Goal: Task Accomplishment & Management: Manage account settings

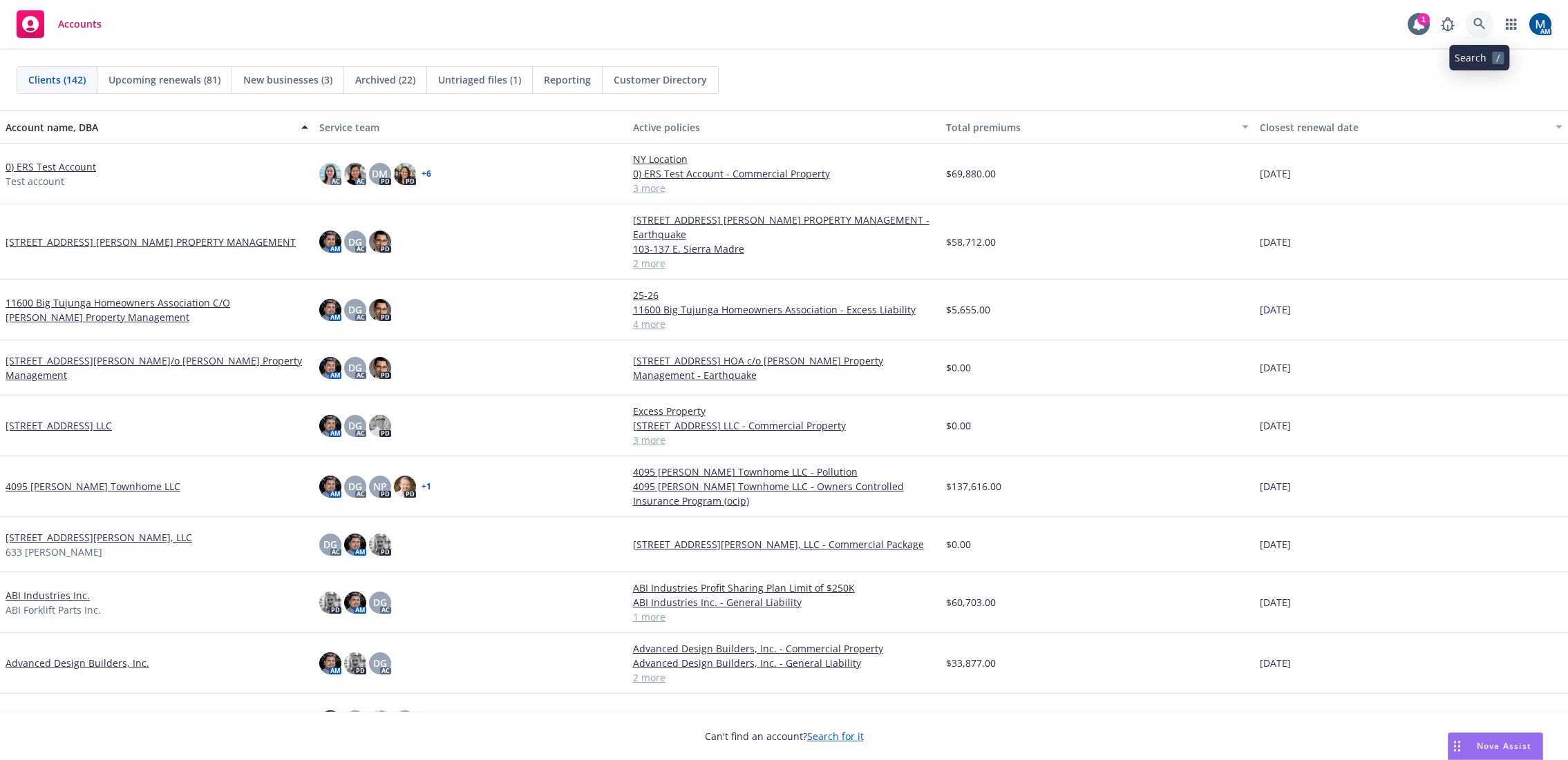
click at [1471, 21] on link at bounding box center [1478, 24] width 27 height 27
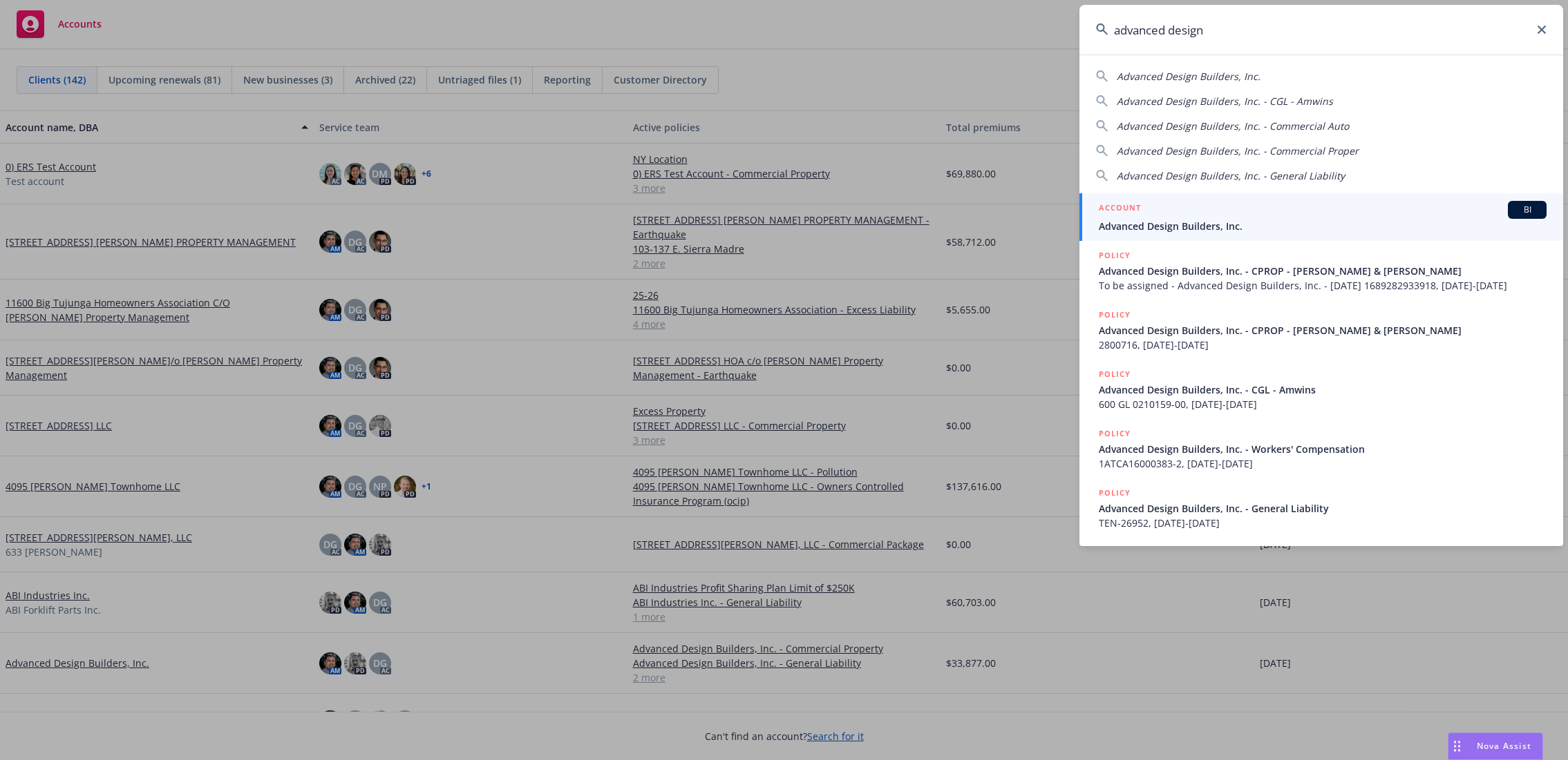
type input "advanced design"
click at [1165, 214] on div "ACCOUNT BI" at bounding box center [1322, 210] width 447 height 18
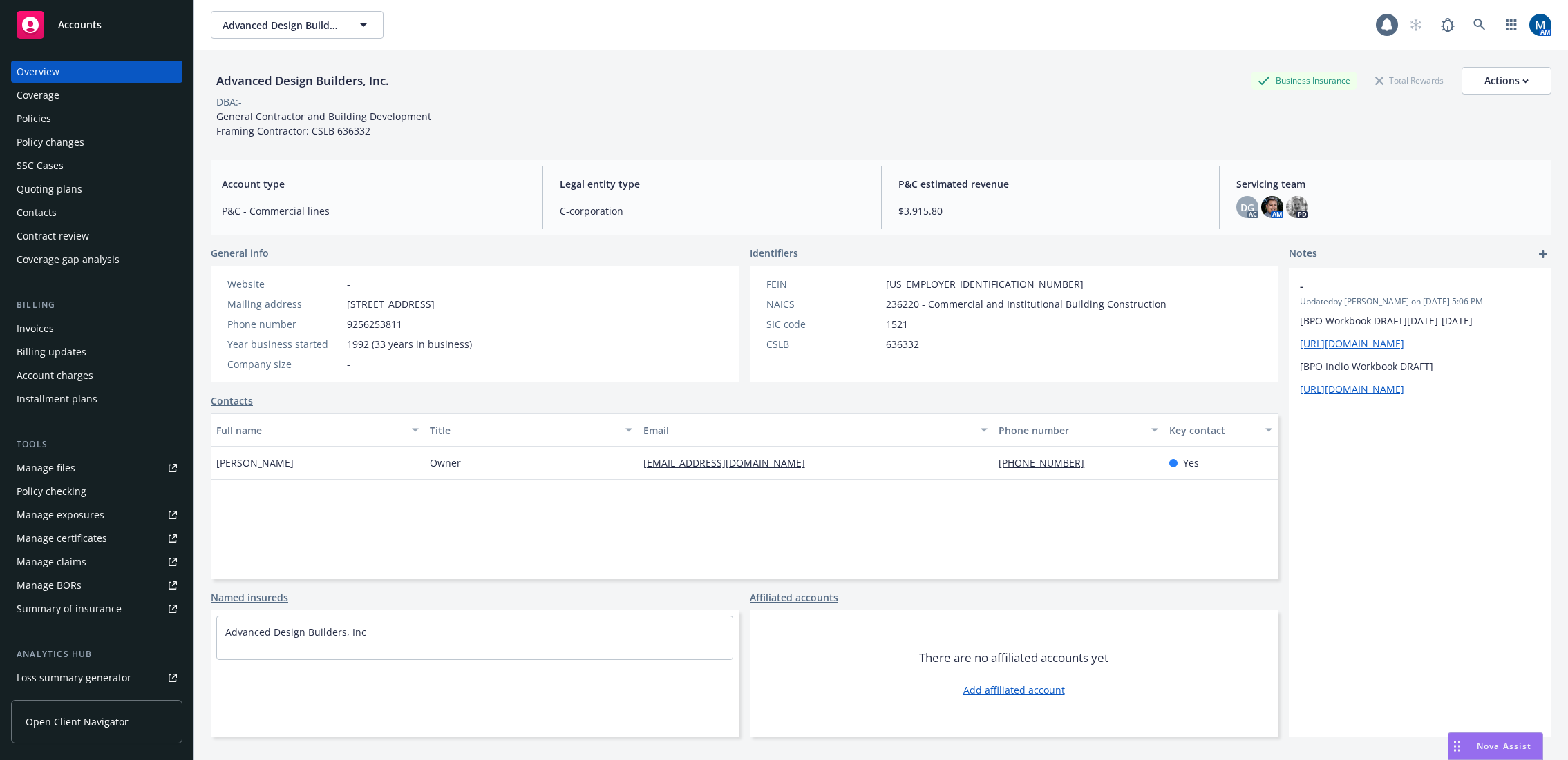
click at [94, 199] on div "Quoting plans" at bounding box center [96, 188] width 160 height 22
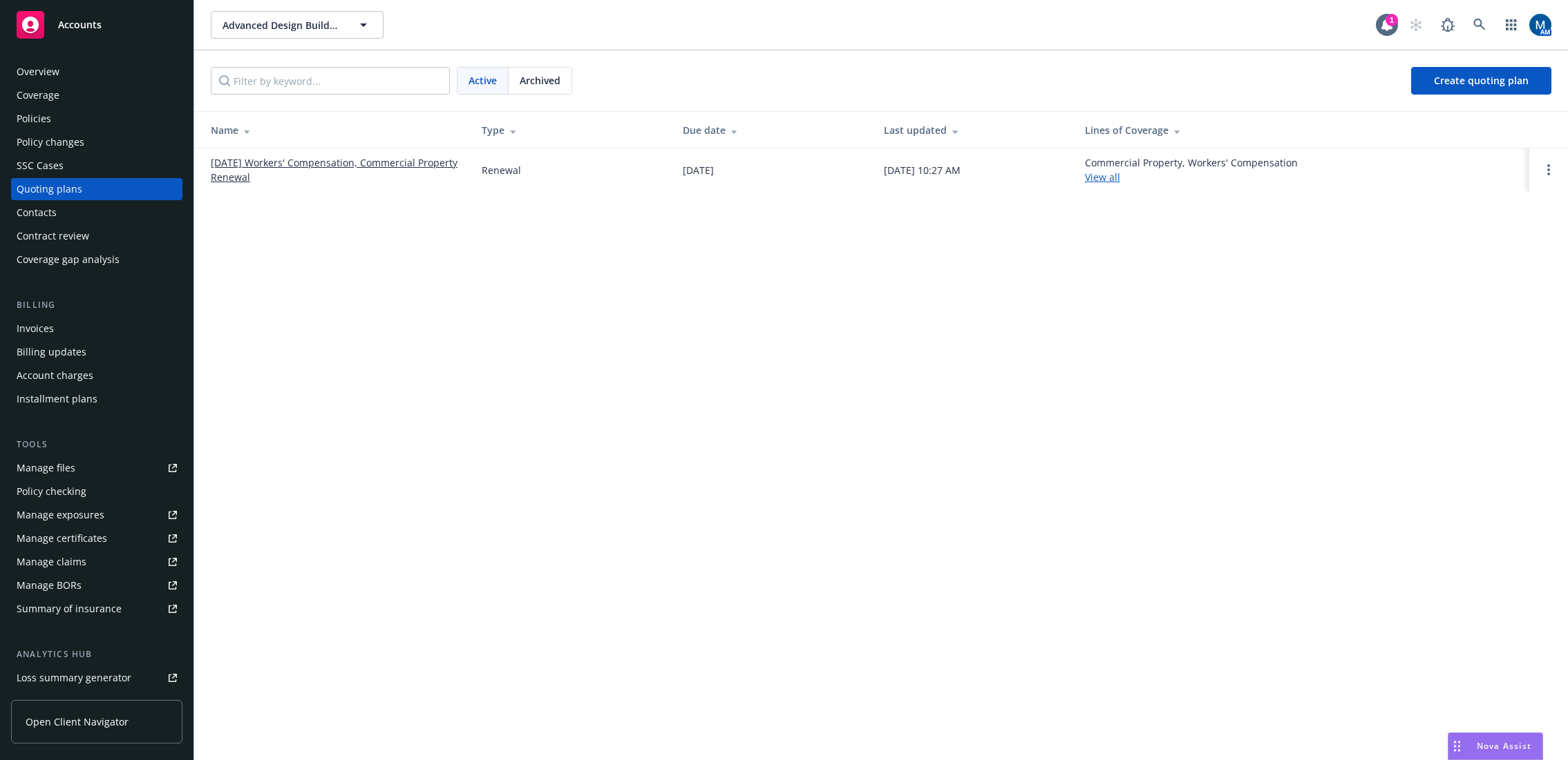
click at [79, 69] on div "Overview" at bounding box center [96, 71] width 160 height 22
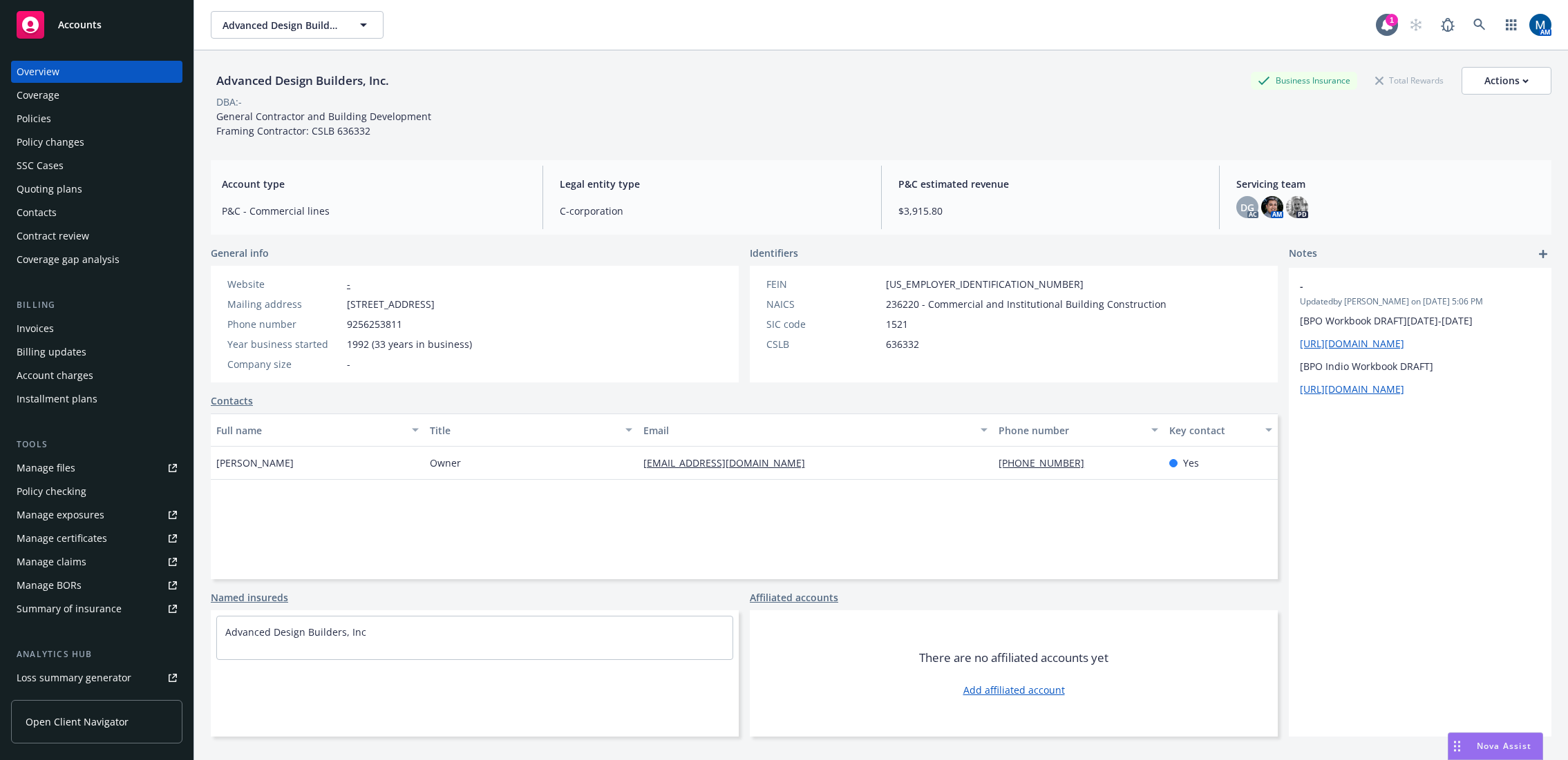
click at [137, 123] on div "Policies" at bounding box center [96, 118] width 160 height 22
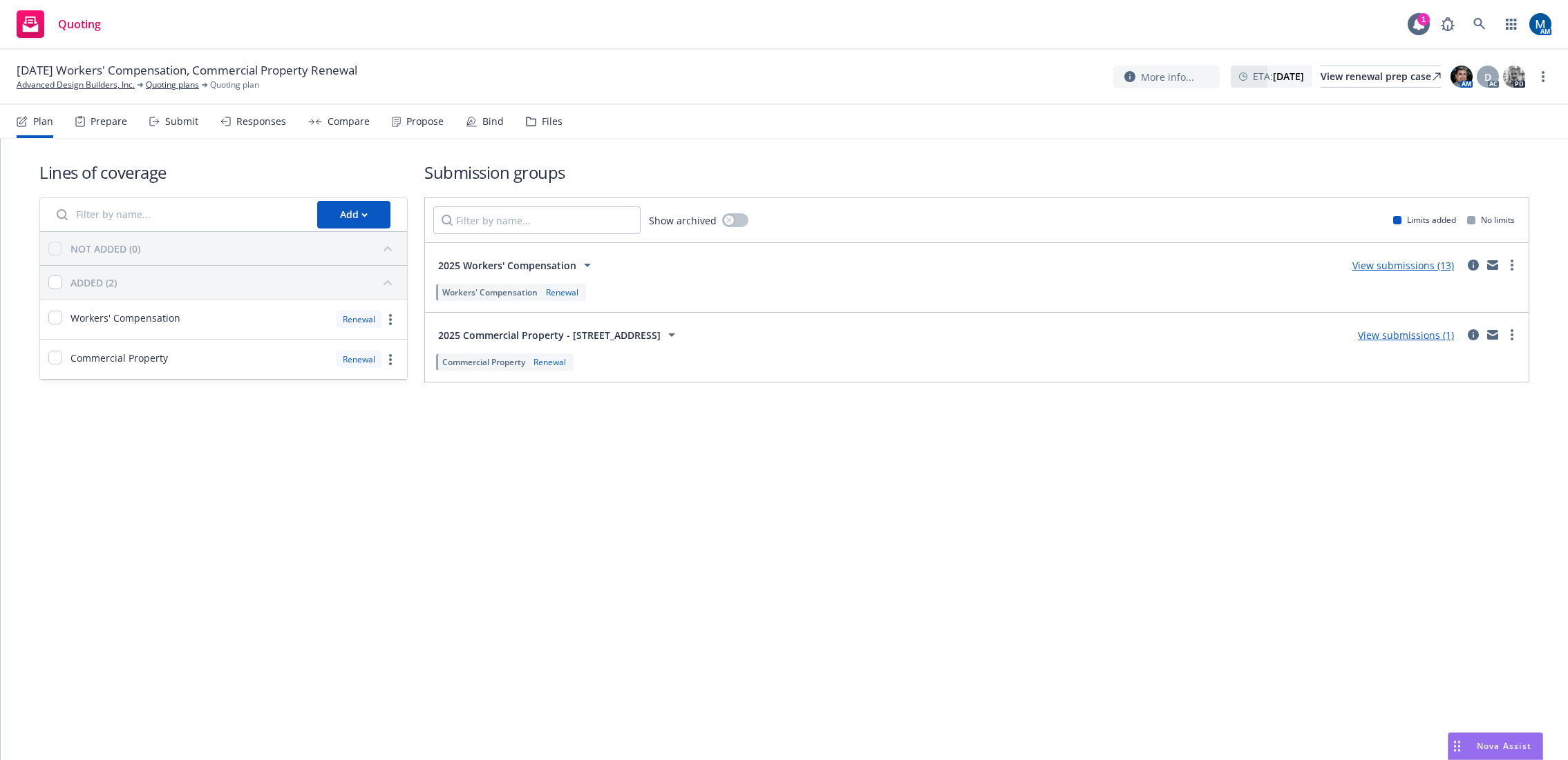
click at [196, 124] on div "Submit" at bounding box center [182, 122] width 33 height 11
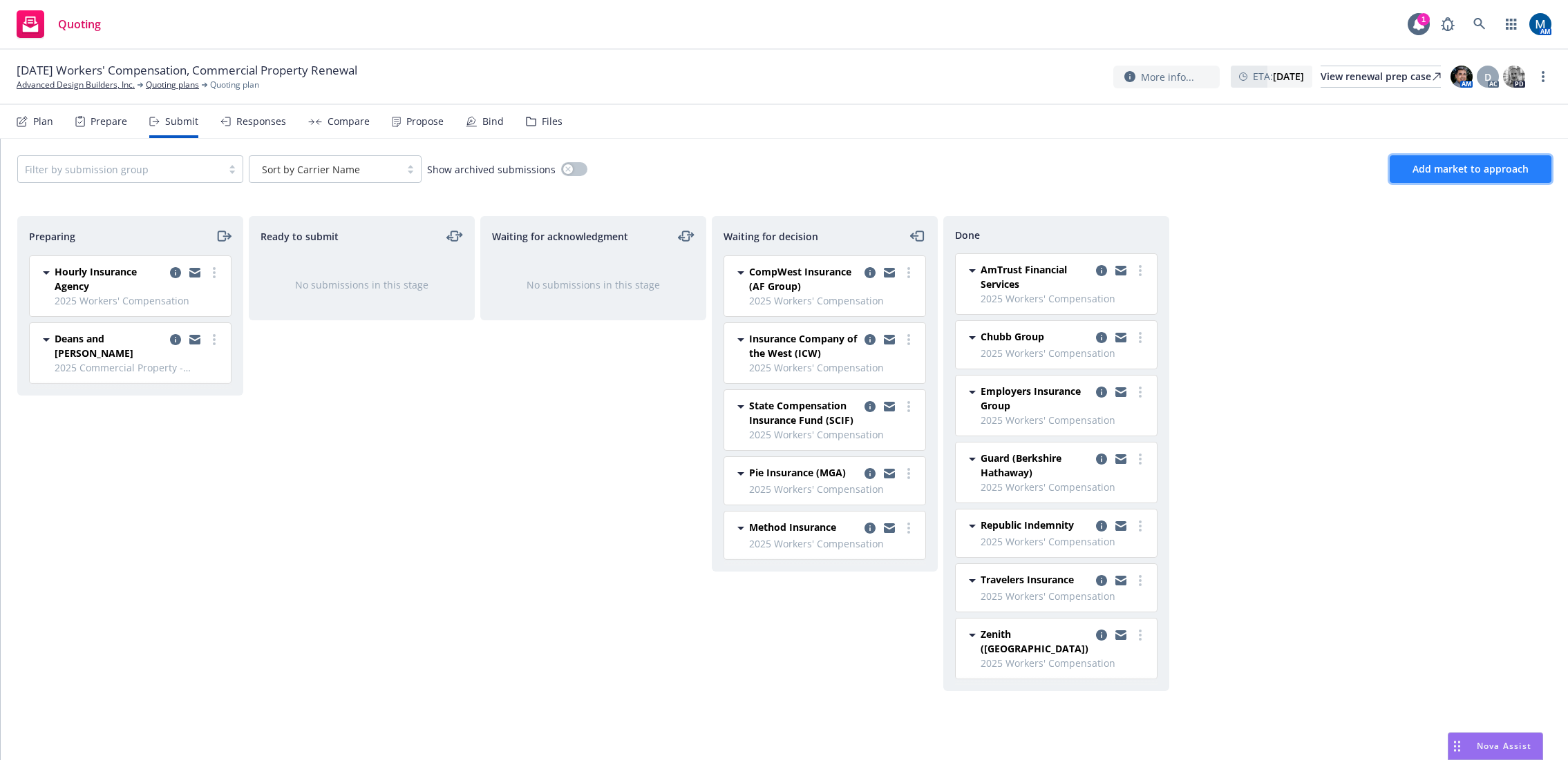
click at [1442, 173] on span "Add market to approach" at bounding box center [1470, 169] width 116 height 13
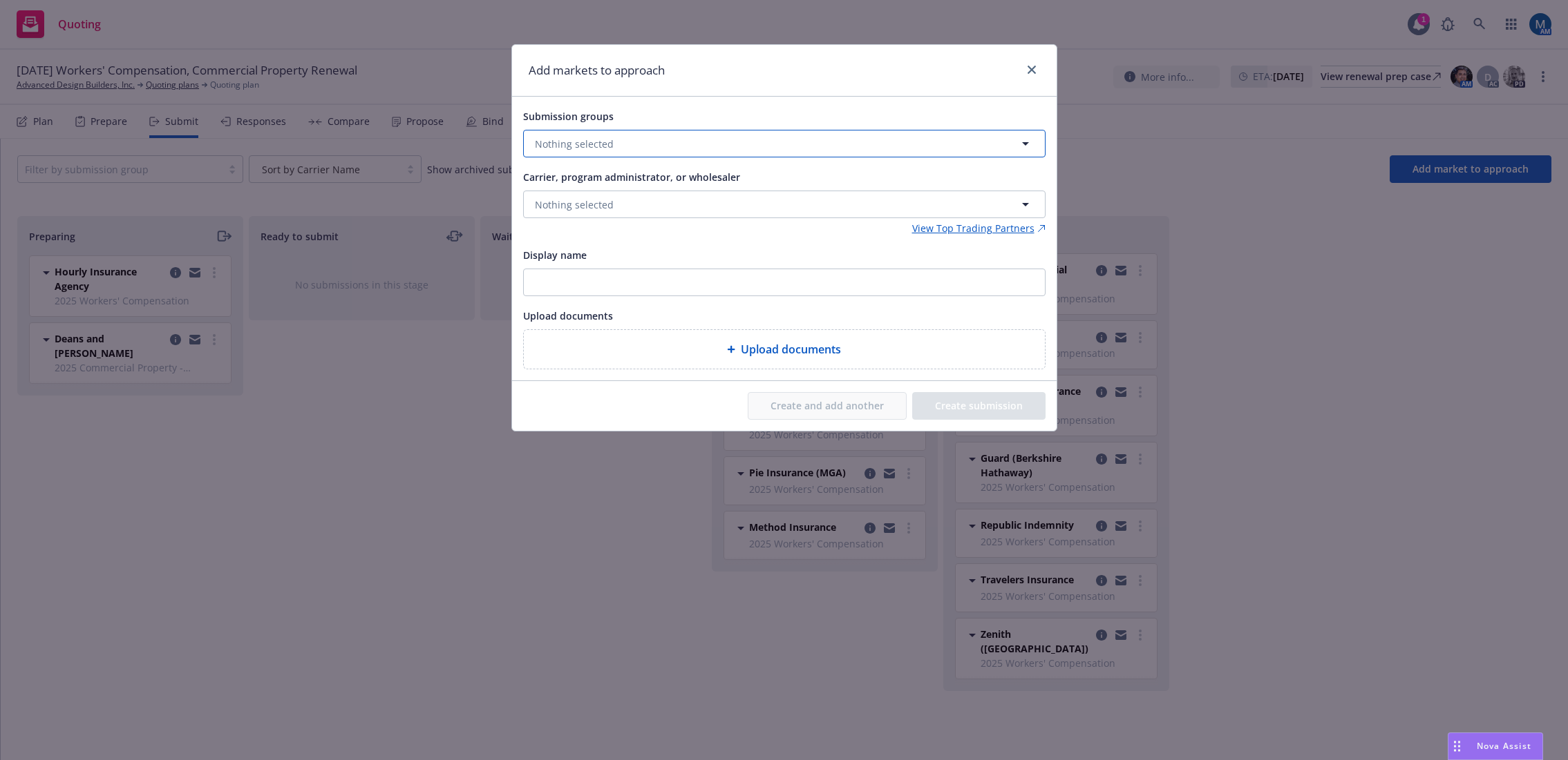
click at [679, 147] on button "Nothing selected" at bounding box center [784, 143] width 522 height 27
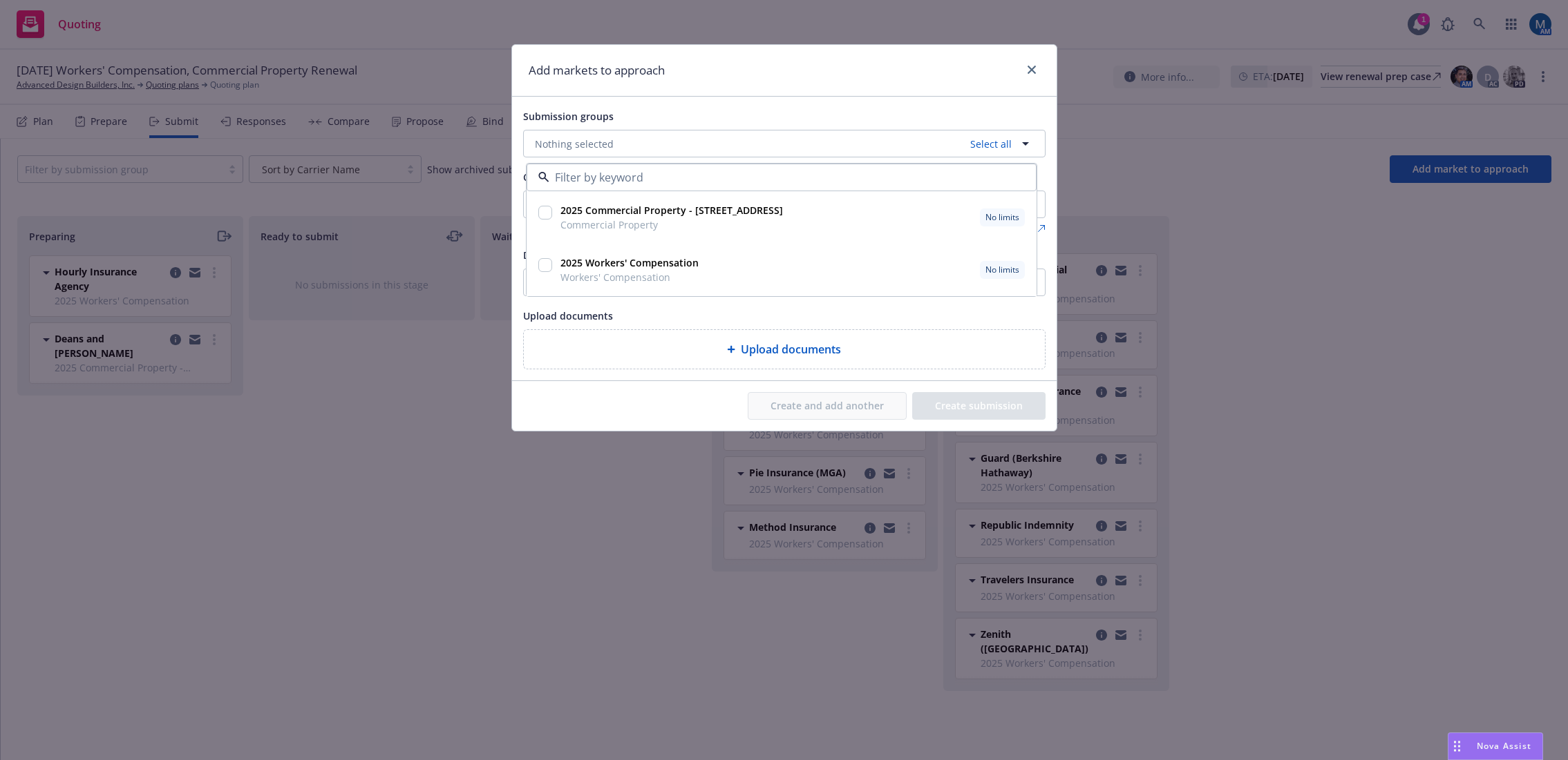
click at [542, 266] on input "checkbox" at bounding box center [545, 265] width 14 height 14
checkbox input "true"
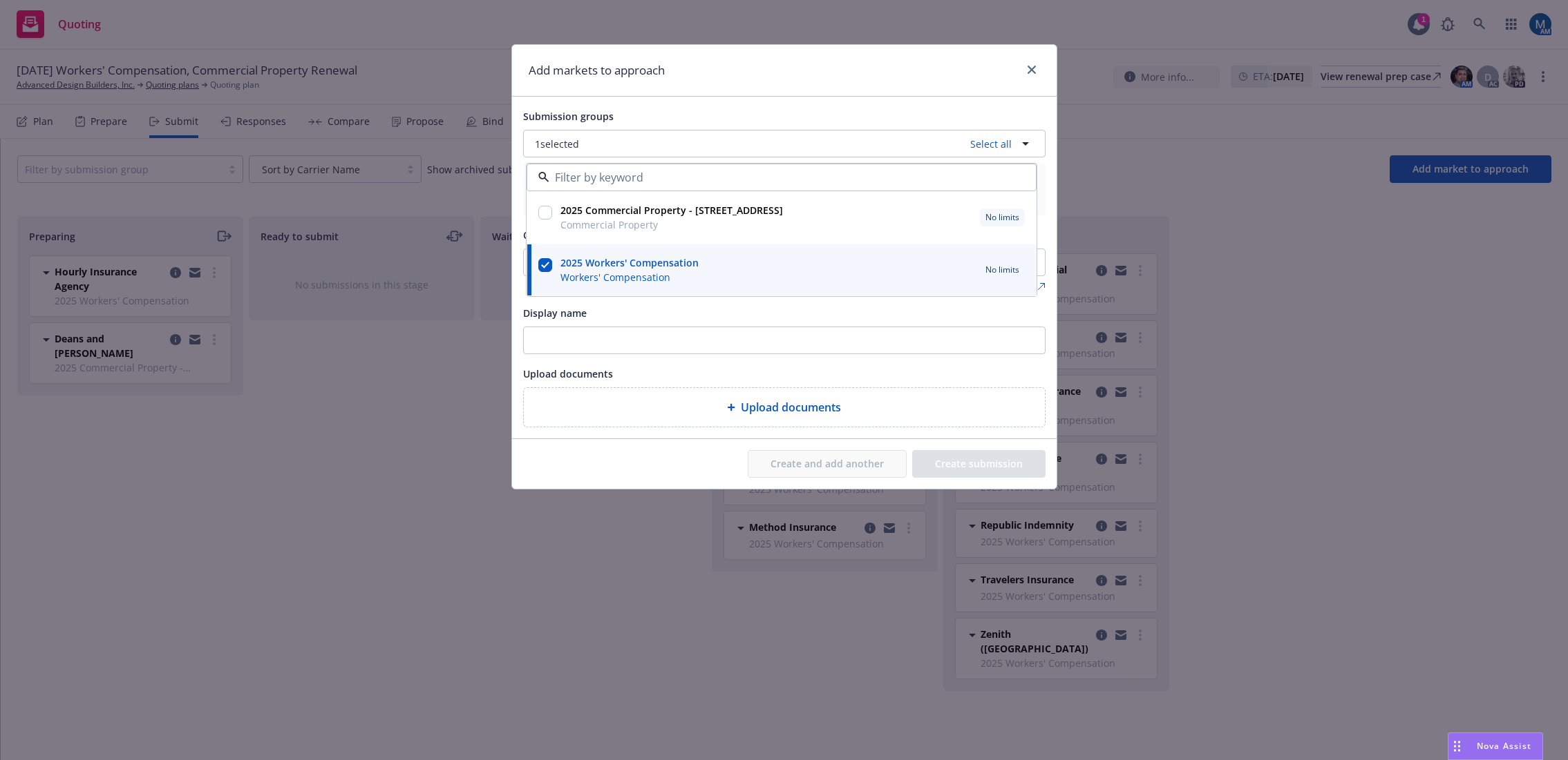
click at [705, 91] on div "Add markets to approach" at bounding box center [784, 70] width 545 height 52
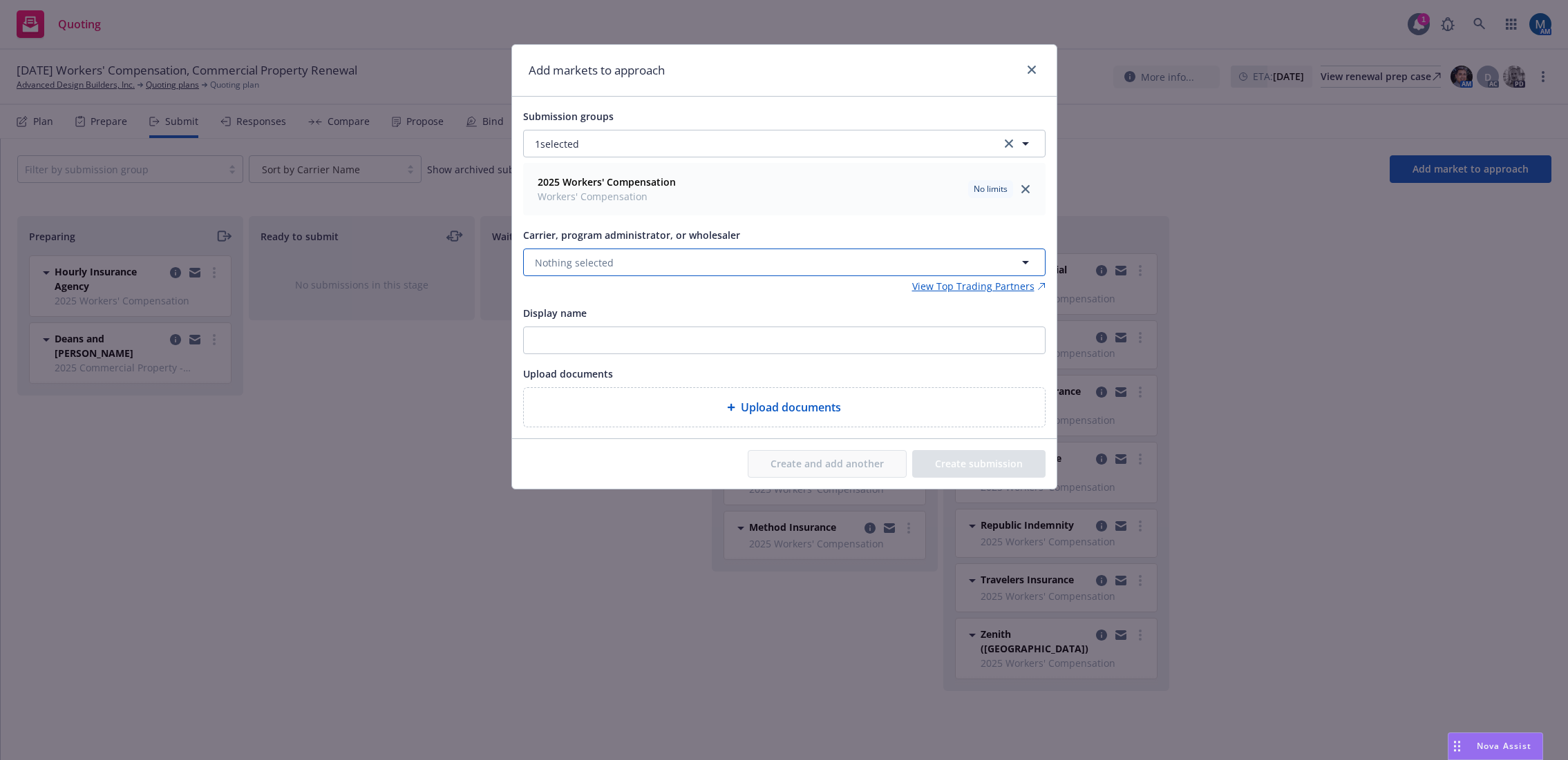
click at [609, 252] on button "Nothing selected" at bounding box center [784, 262] width 522 height 27
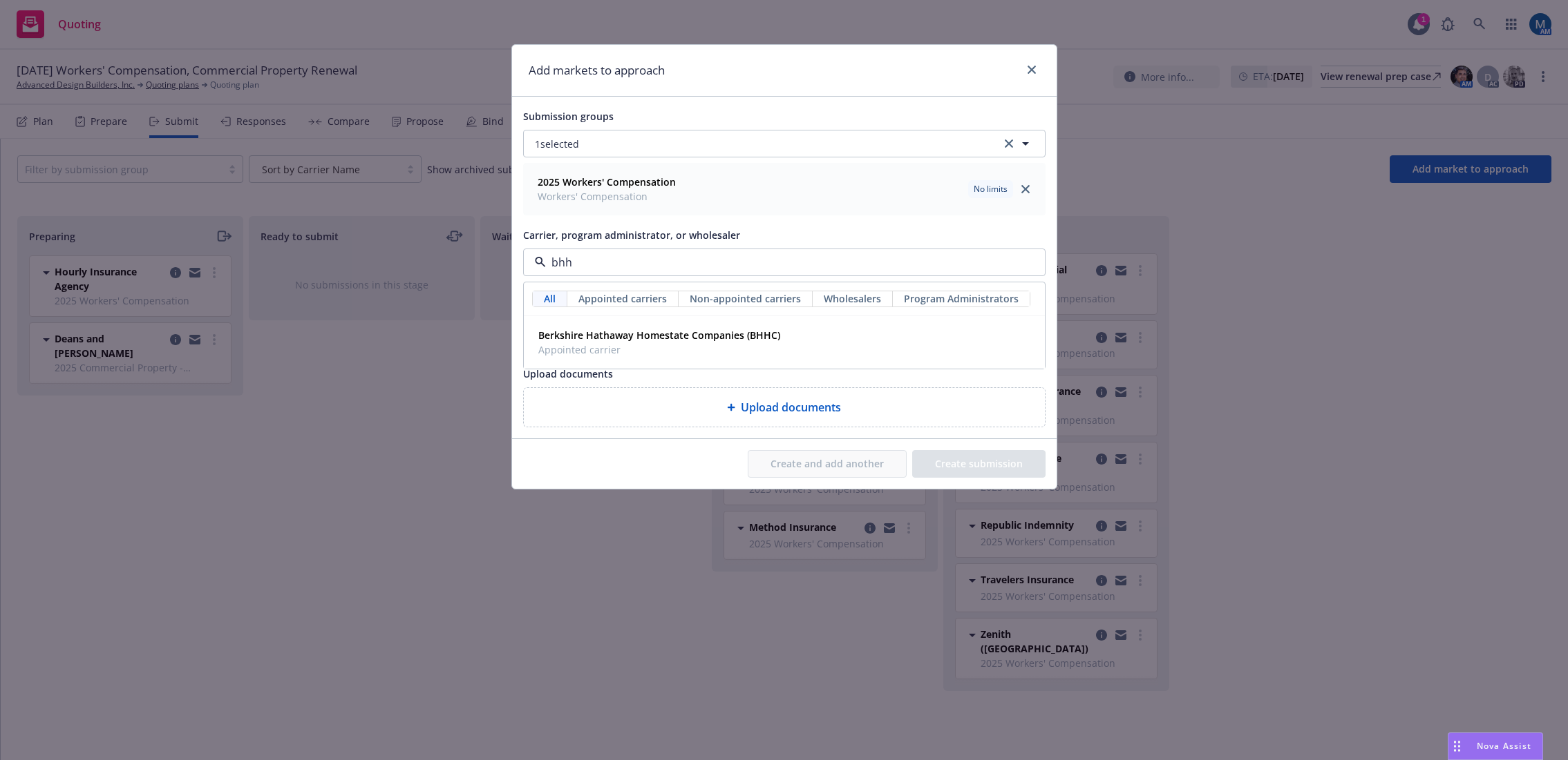
drag, startPoint x: 612, startPoint y: 259, endPoint x: 479, endPoint y: 253, distance: 133.1
click at [479, 253] on div "Add markets to approach Submission groups 1 selected 2025 Workers' Compensation…" at bounding box center [784, 380] width 1568 height 760
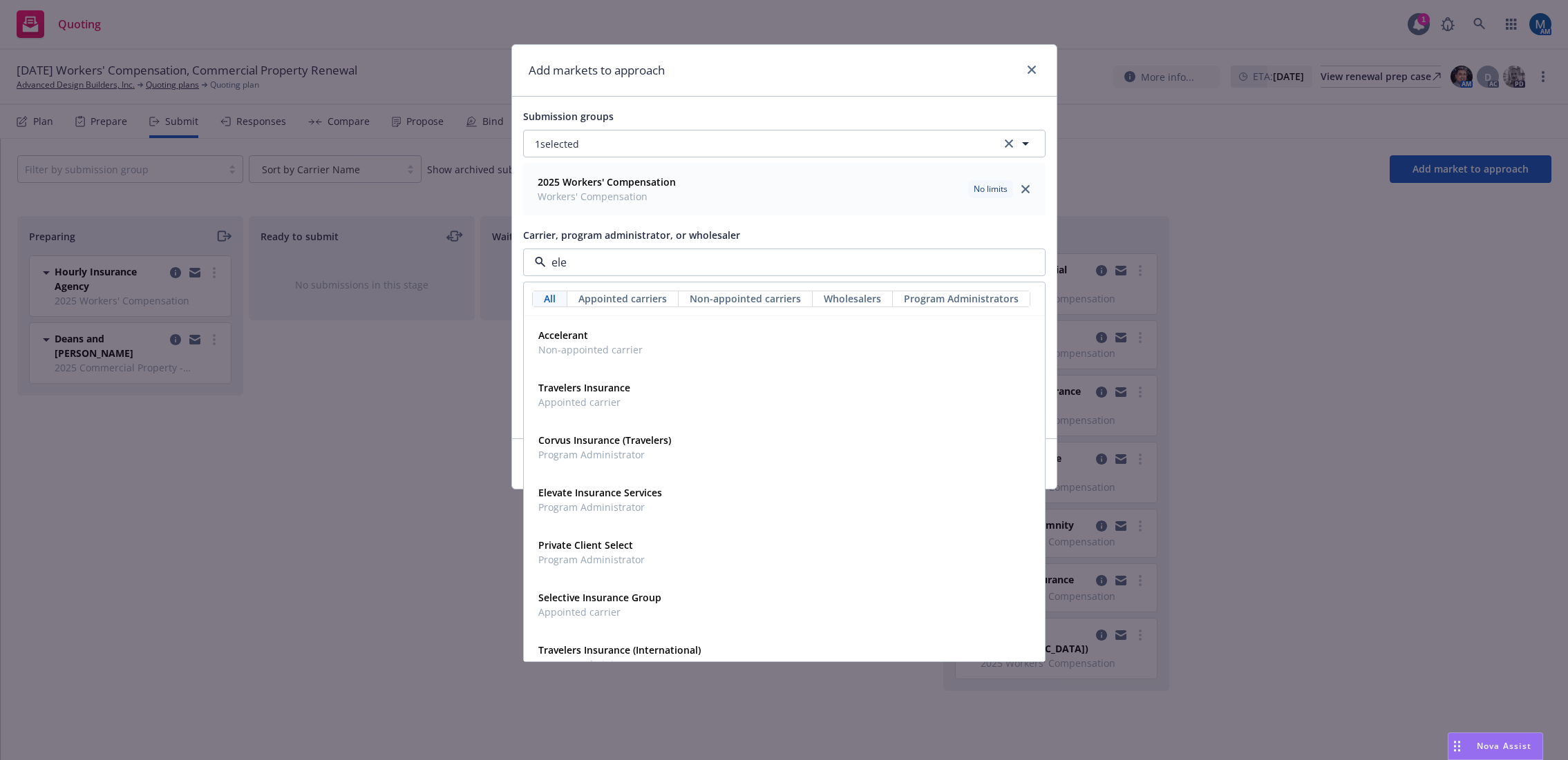
type input "elev"
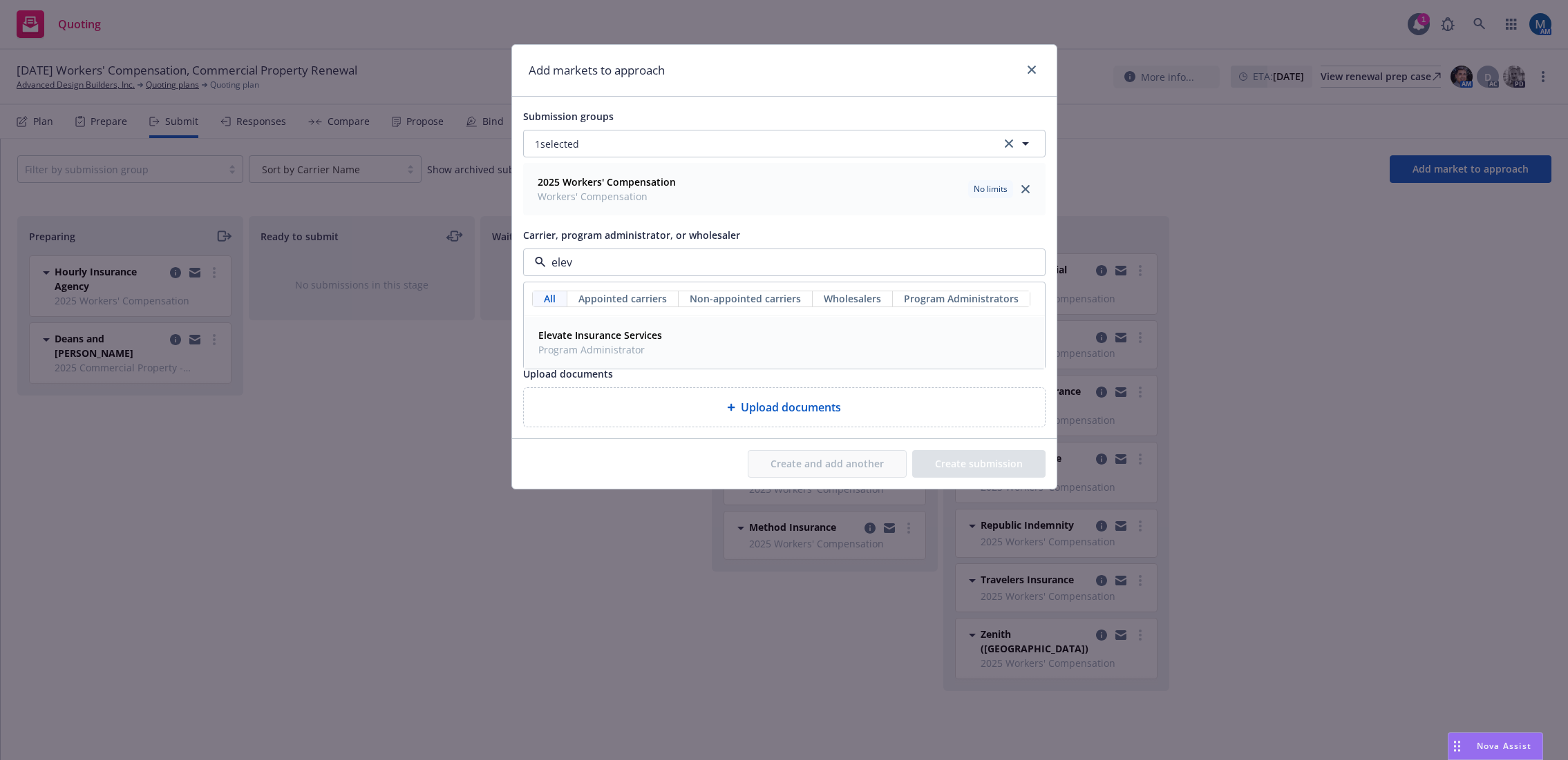
click at [592, 343] on span "Program Administrator" at bounding box center [600, 349] width 124 height 14
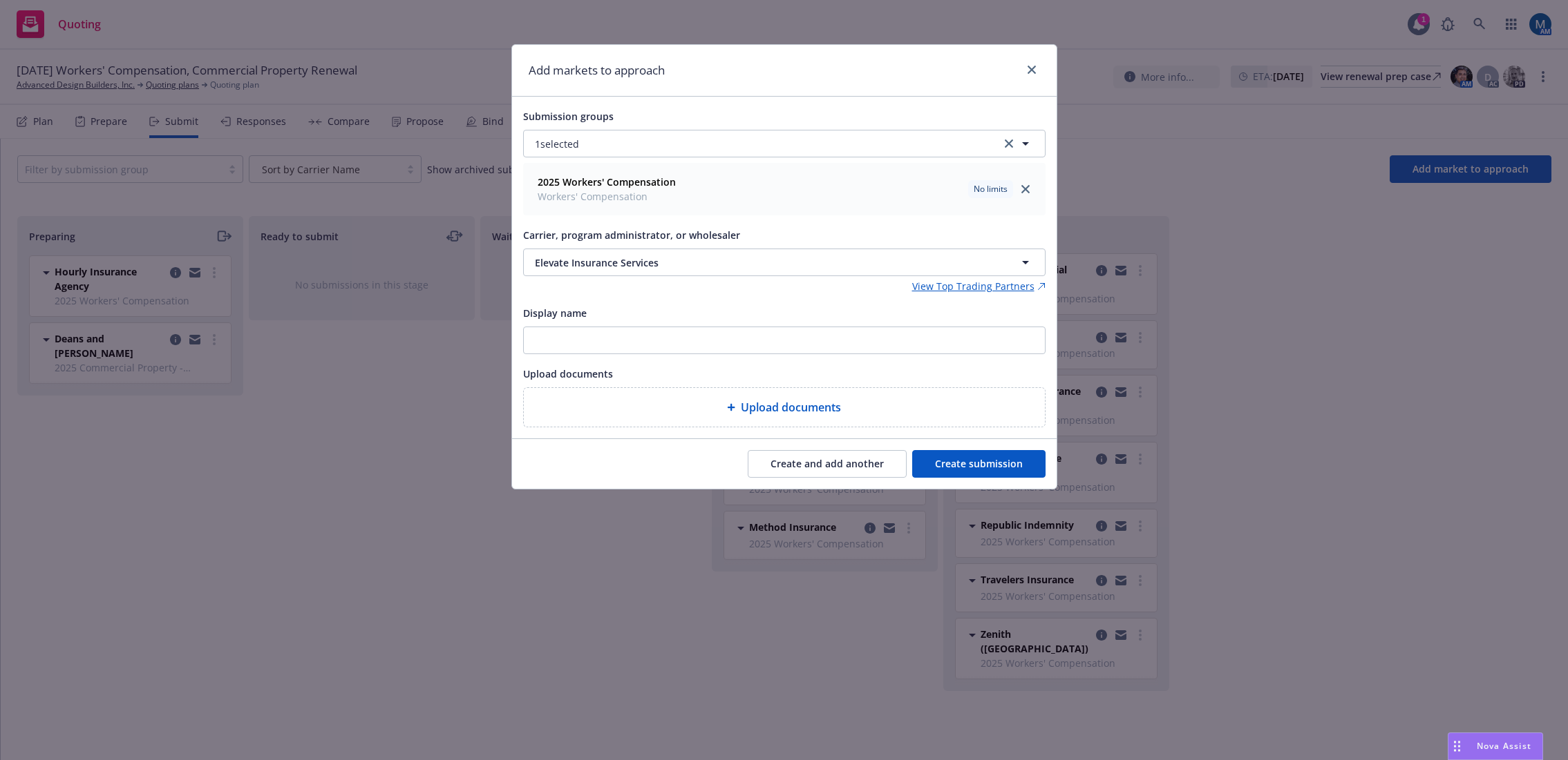
click at [802, 464] on button "Create and add another" at bounding box center [827, 463] width 159 height 27
click at [1029, 68] on icon "close" at bounding box center [1031, 69] width 9 height 9
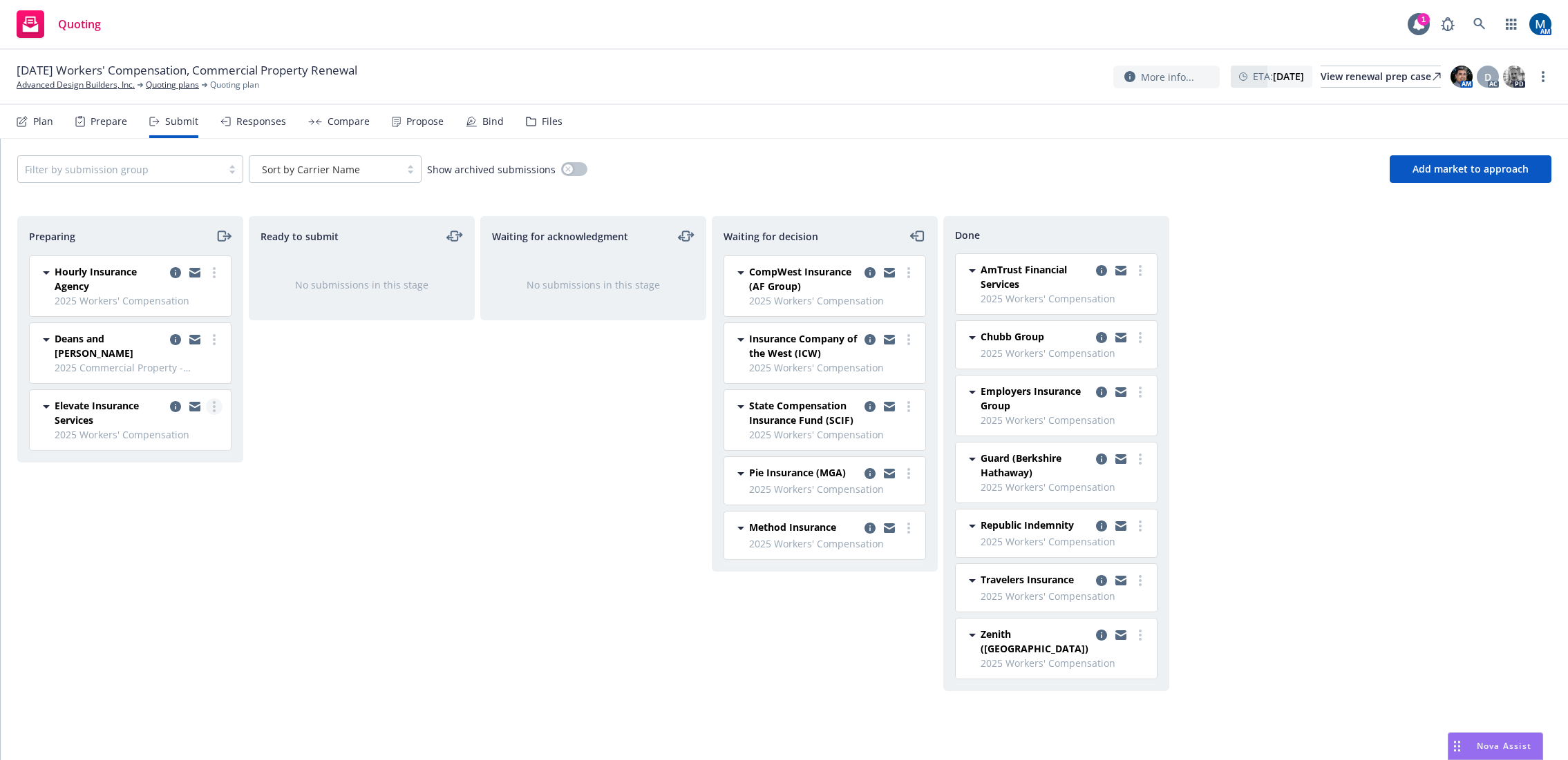
click at [214, 401] on circle "more" at bounding box center [214, 402] width 3 height 3
click at [169, 425] on span "Complete preparation" at bounding box center [150, 423] width 135 height 13
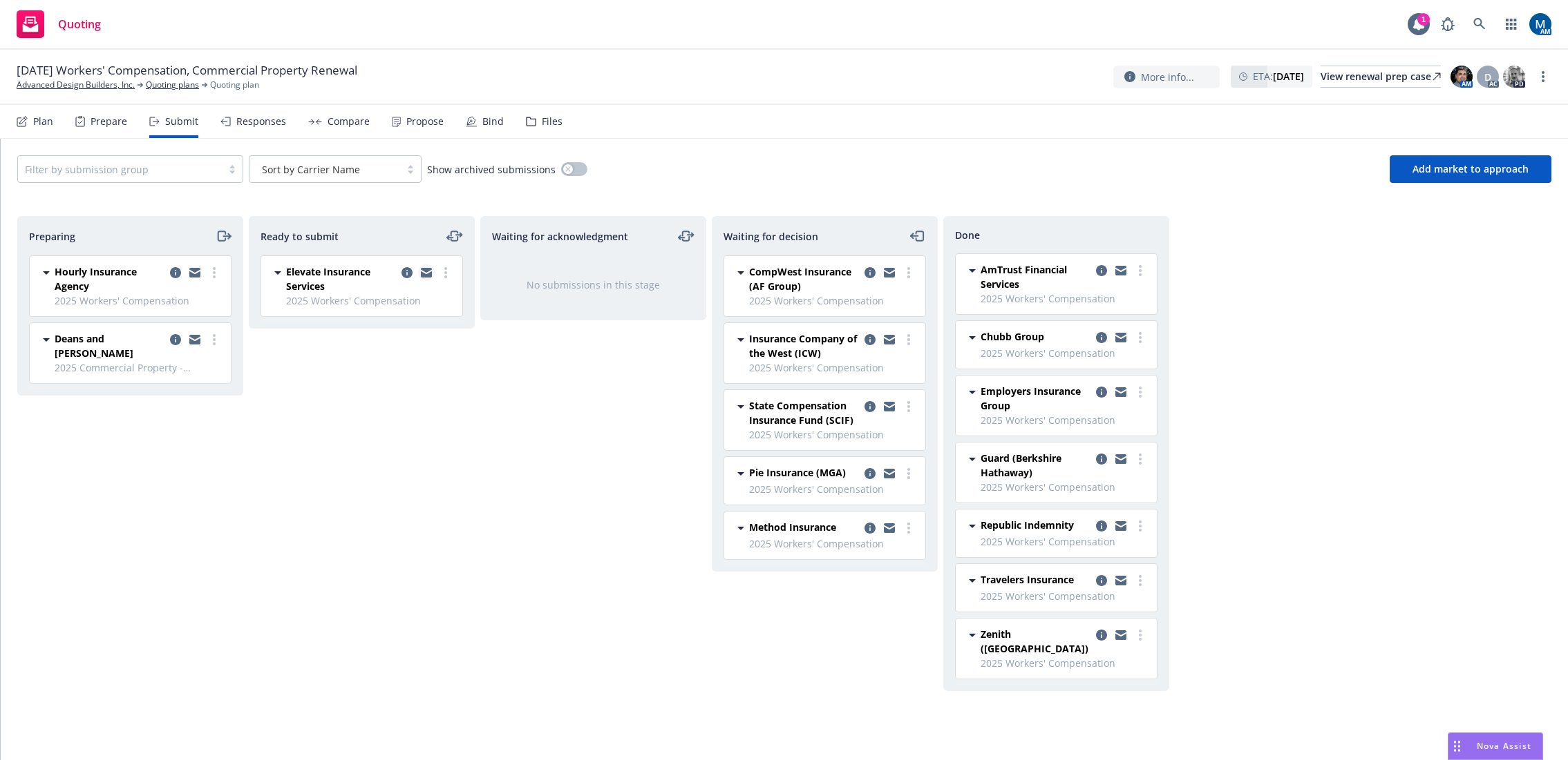
click at [427, 270] on icon "copy logging email" at bounding box center [427, 269] width 11 height 5
click at [426, 270] on icon "copy logging email" at bounding box center [427, 269] width 11 height 5
click at [424, 270] on icon "copy logging email" at bounding box center [427, 269] width 11 height 5
click at [426, 272] on icon "copy logging email" at bounding box center [427, 269] width 11 height 5
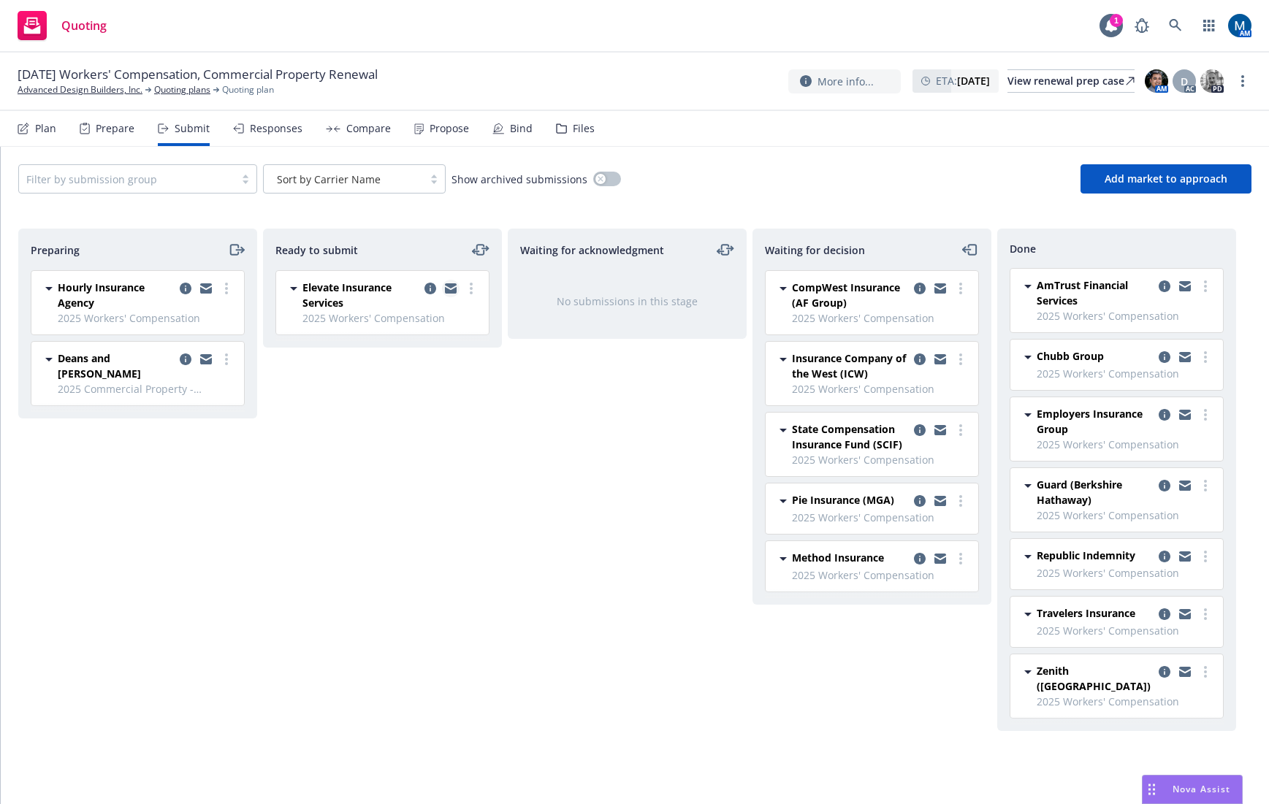
click at [454, 289] on icon "copy logging email" at bounding box center [451, 290] width 12 height 7
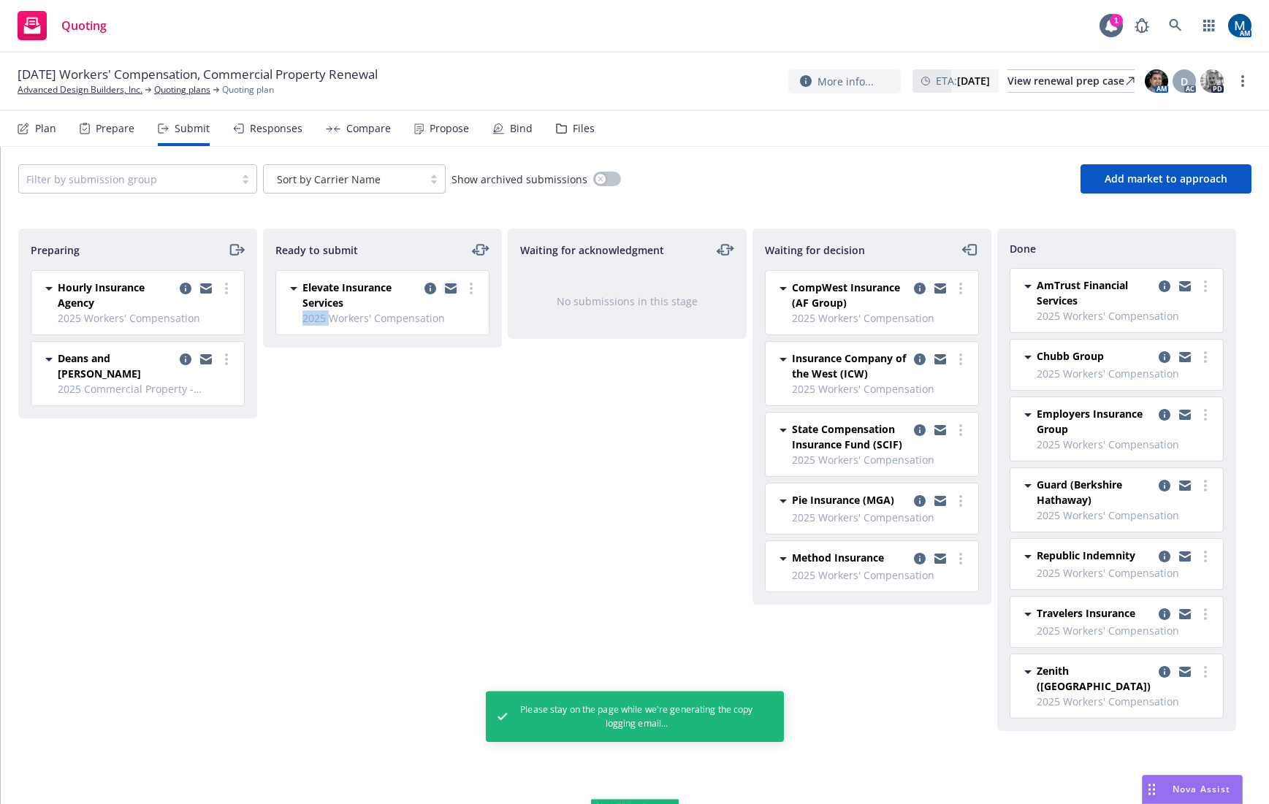
click at [452, 289] on icon "copy logging email" at bounding box center [451, 288] width 12 height 10
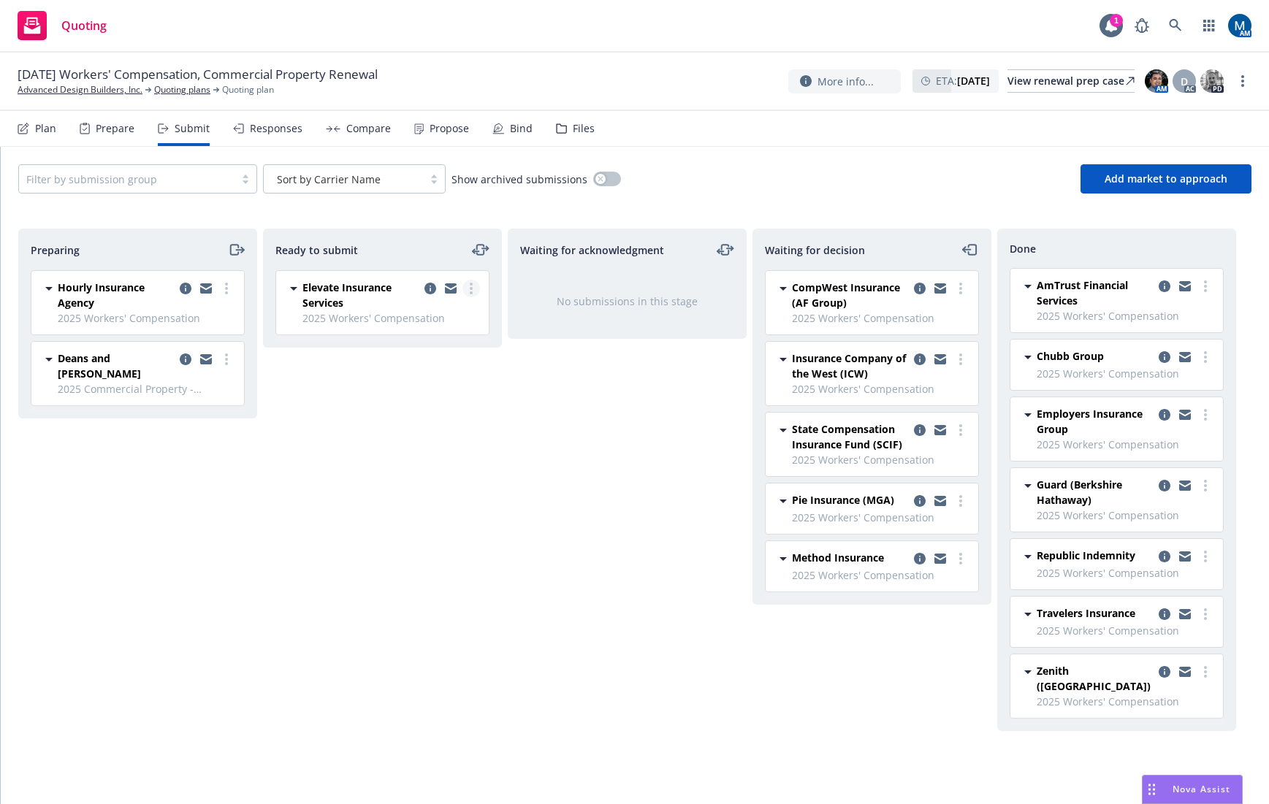
click at [465, 286] on link "more" at bounding box center [471, 289] width 18 height 18
click at [436, 319] on span "Submit to underwriter" at bounding box center [405, 318] width 145 height 14
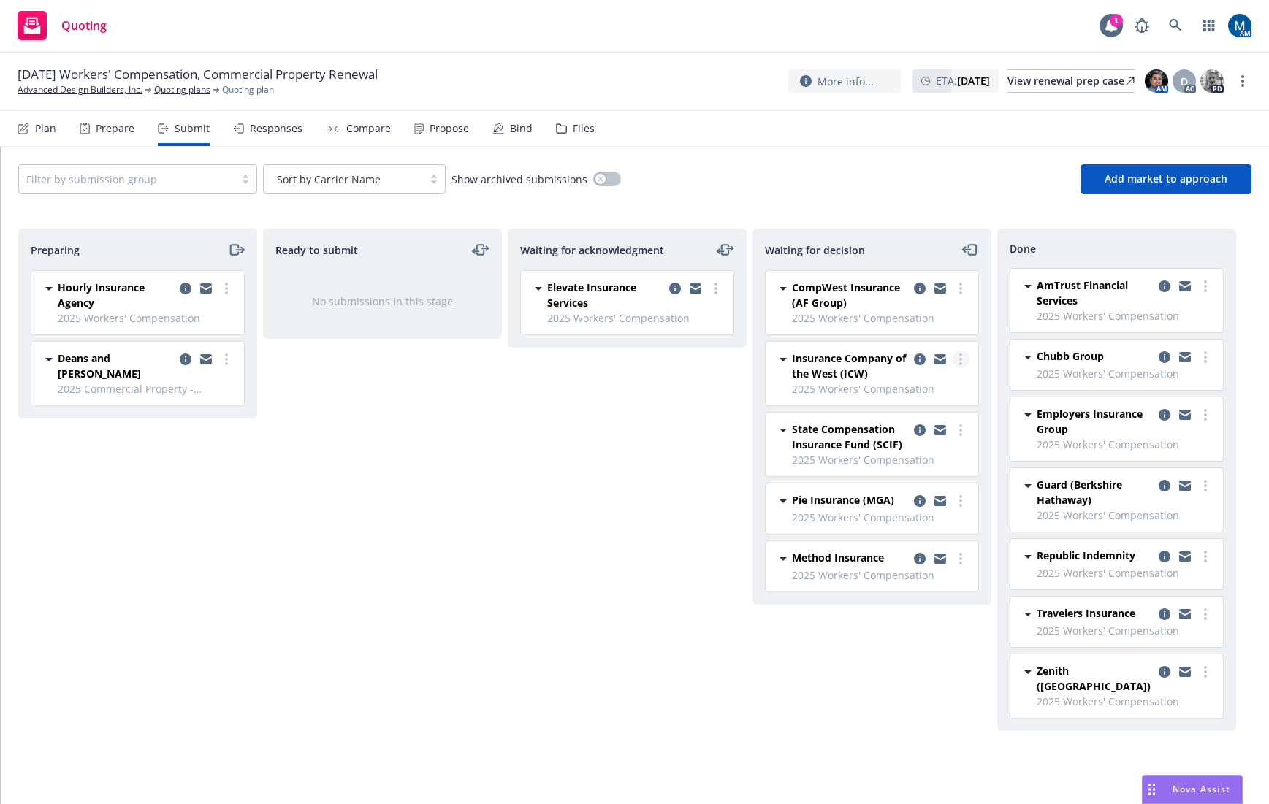
click at [962, 362] on link "more" at bounding box center [961, 360] width 18 height 18
click at [918, 471] on span "Add declined decision" at bounding box center [895, 477] width 144 height 14
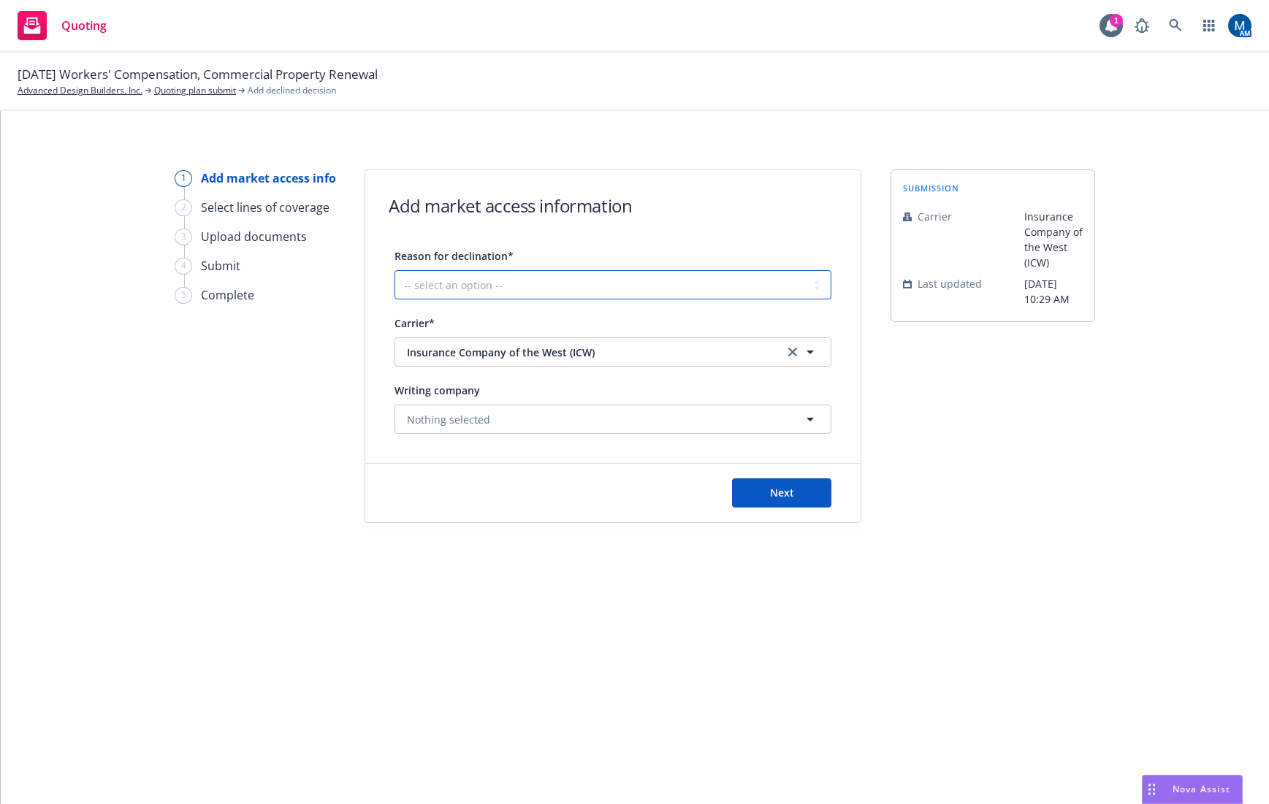
click at [533, 279] on select "-- select an option -- Cannot compete with other markets Carrier non-renewed Ca…" at bounding box center [612, 284] width 437 height 29
select select "CLIENT_NATURE_OF_SERVICES"
click at [394, 270] on select "-- select an option -- Cannot compete with other markets Carrier non-renewed Ca…" at bounding box center [612, 284] width 437 height 29
click at [821, 494] on button "Next" at bounding box center [781, 492] width 99 height 29
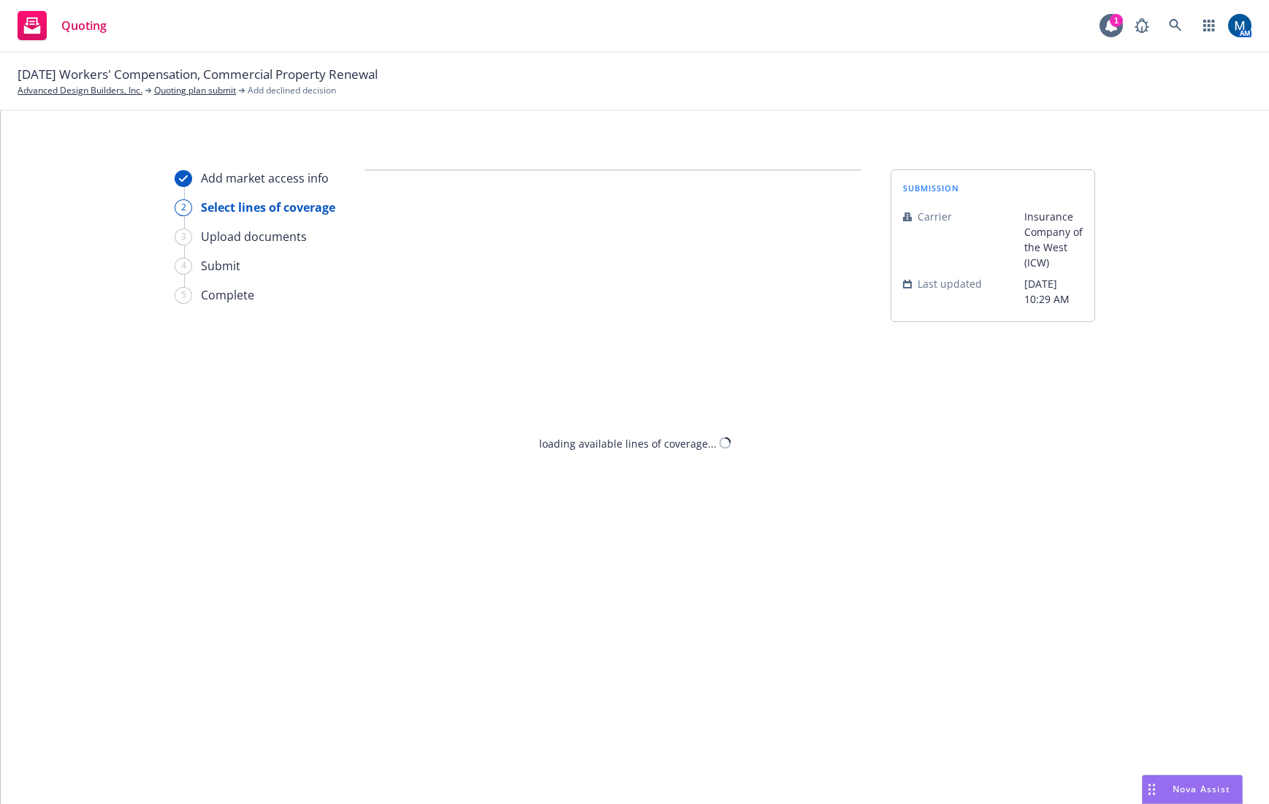
select select "CLIENT_NATURE_OF_SERVICES"
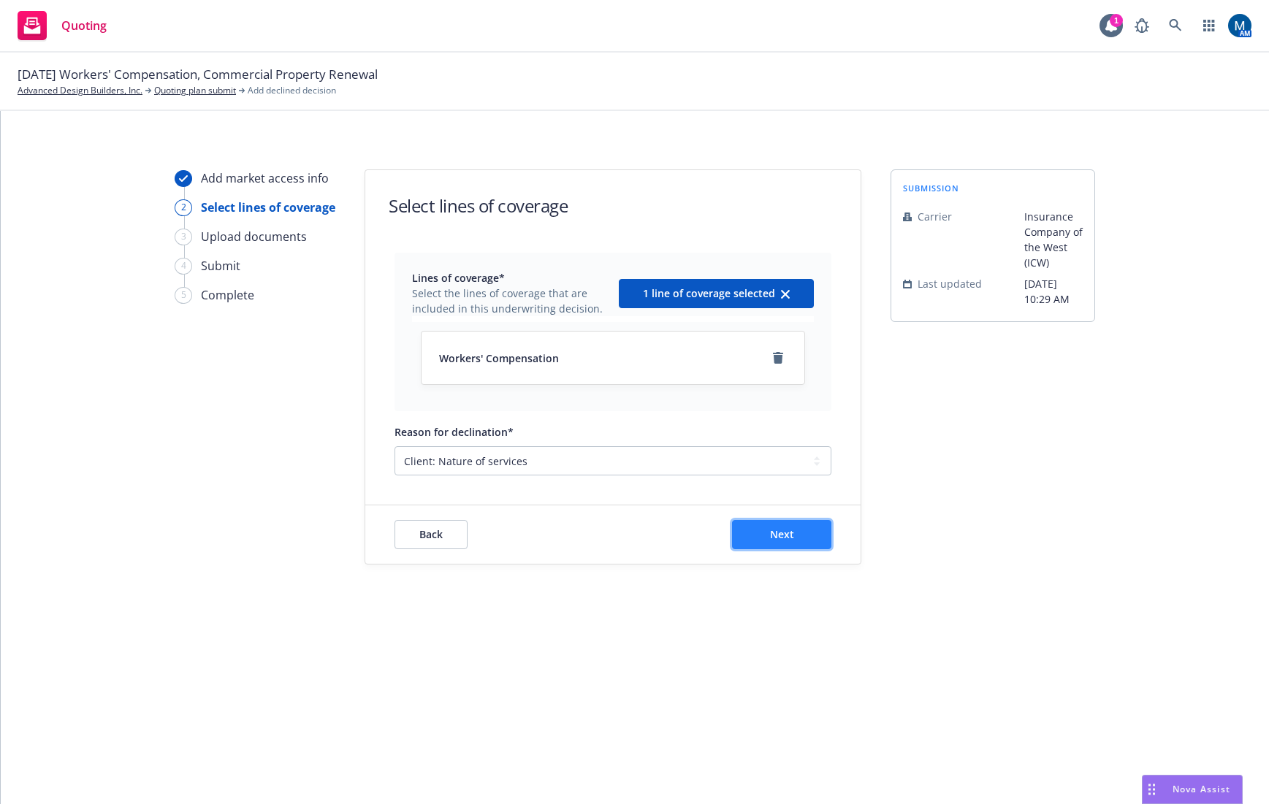
click at [789, 526] on button "Next" at bounding box center [781, 534] width 99 height 29
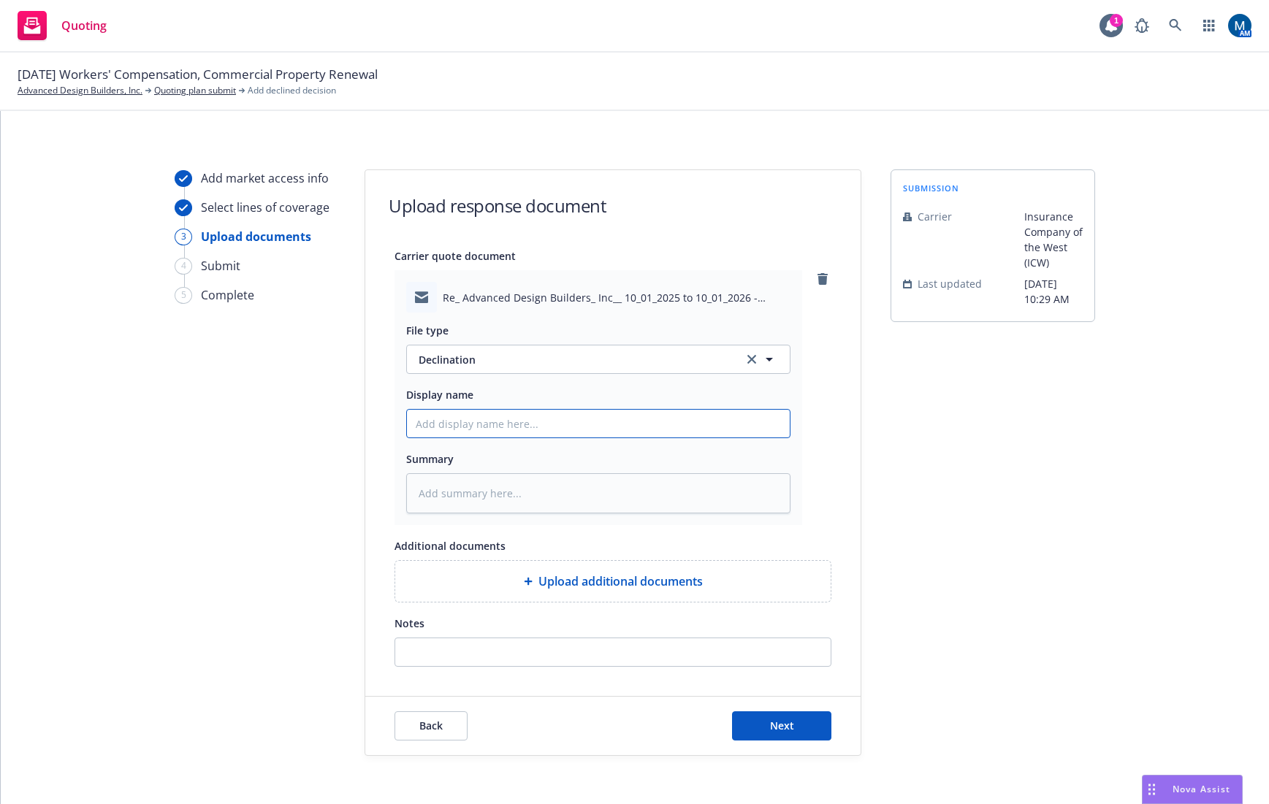
click at [531, 427] on input "Display name" at bounding box center [598, 424] width 383 height 28
click at [801, 728] on button "Next" at bounding box center [781, 726] width 99 height 29
type textarea "x"
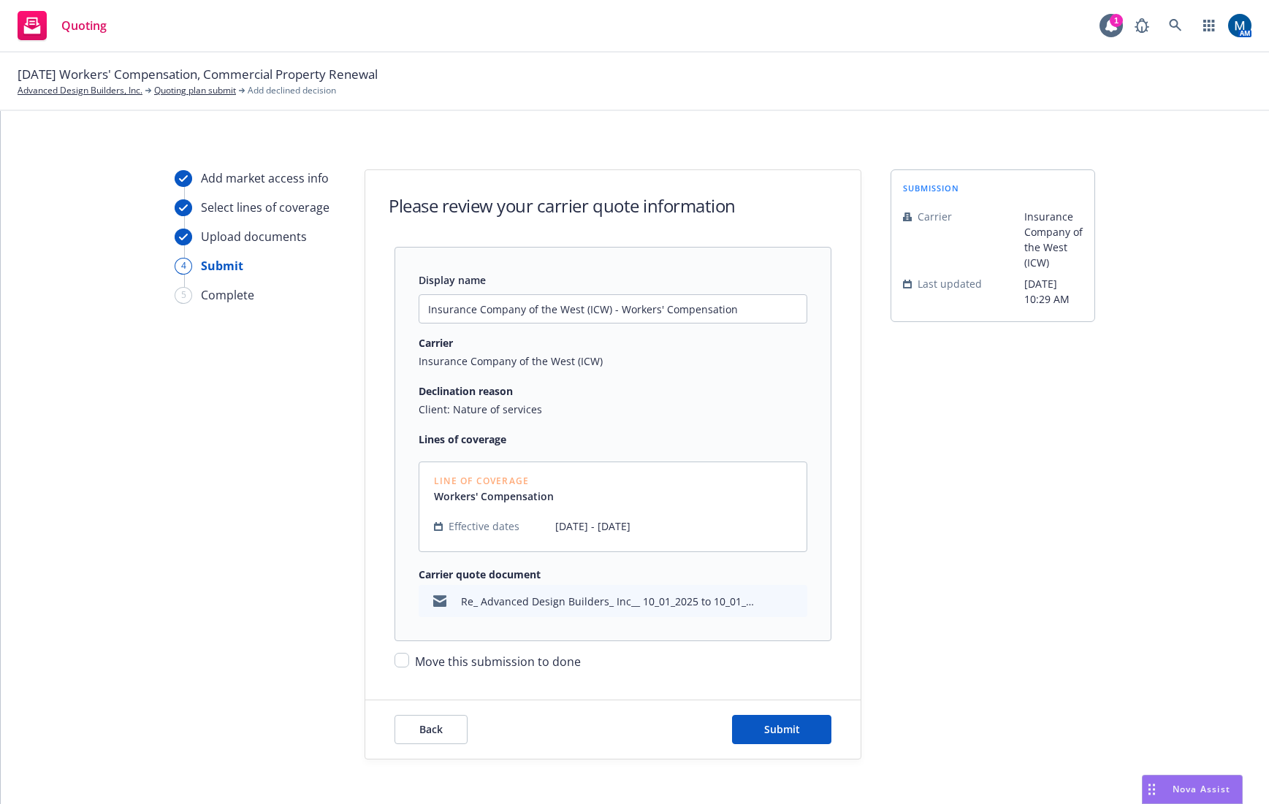
drag, startPoint x: 483, startPoint y: 652, endPoint x: 481, endPoint y: 660, distance: 7.5
click at [481, 655] on div "Move this submission to done" at bounding box center [612, 655] width 437 height 29
click at [486, 663] on span "Move this submission to done" at bounding box center [498, 662] width 166 height 16
click at [409, 663] on input "Move this submission to done" at bounding box center [401, 660] width 15 height 15
checkbox input "true"
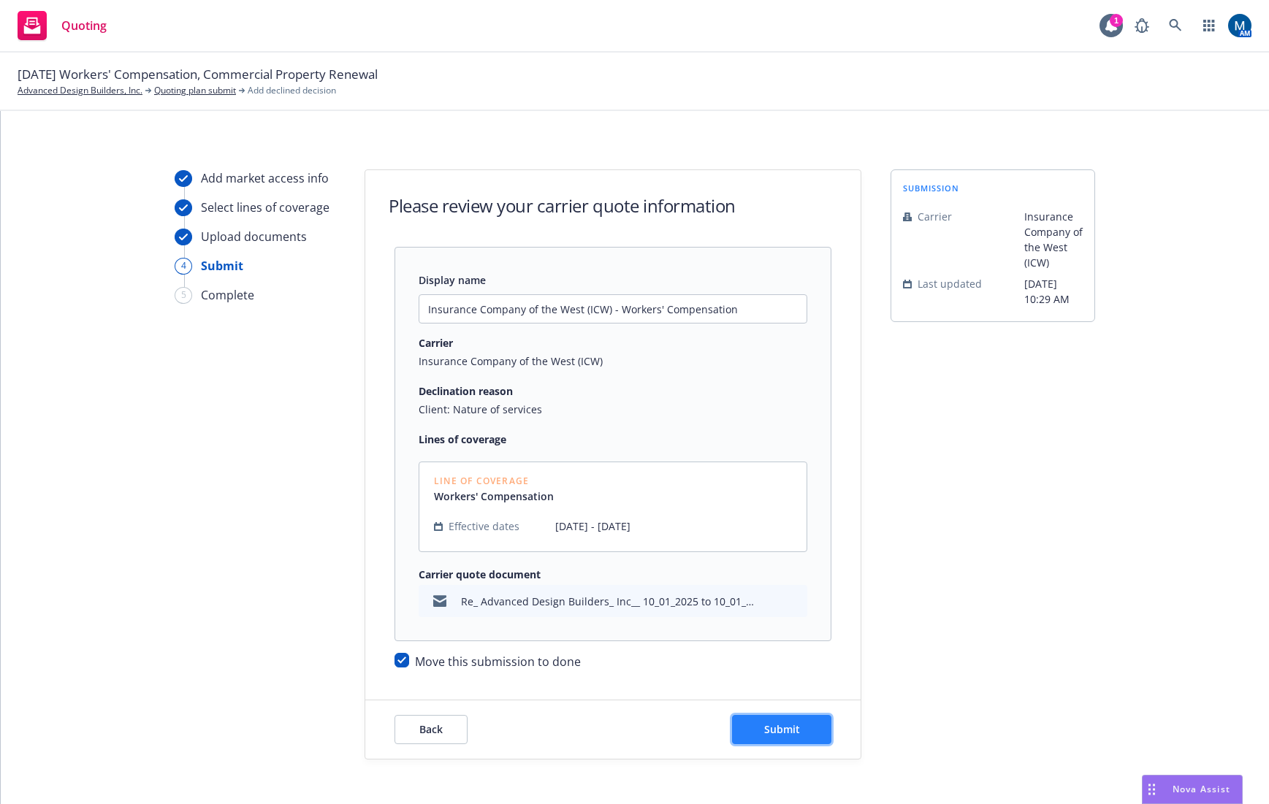
click at [780, 730] on span "Submit" at bounding box center [782, 729] width 36 height 14
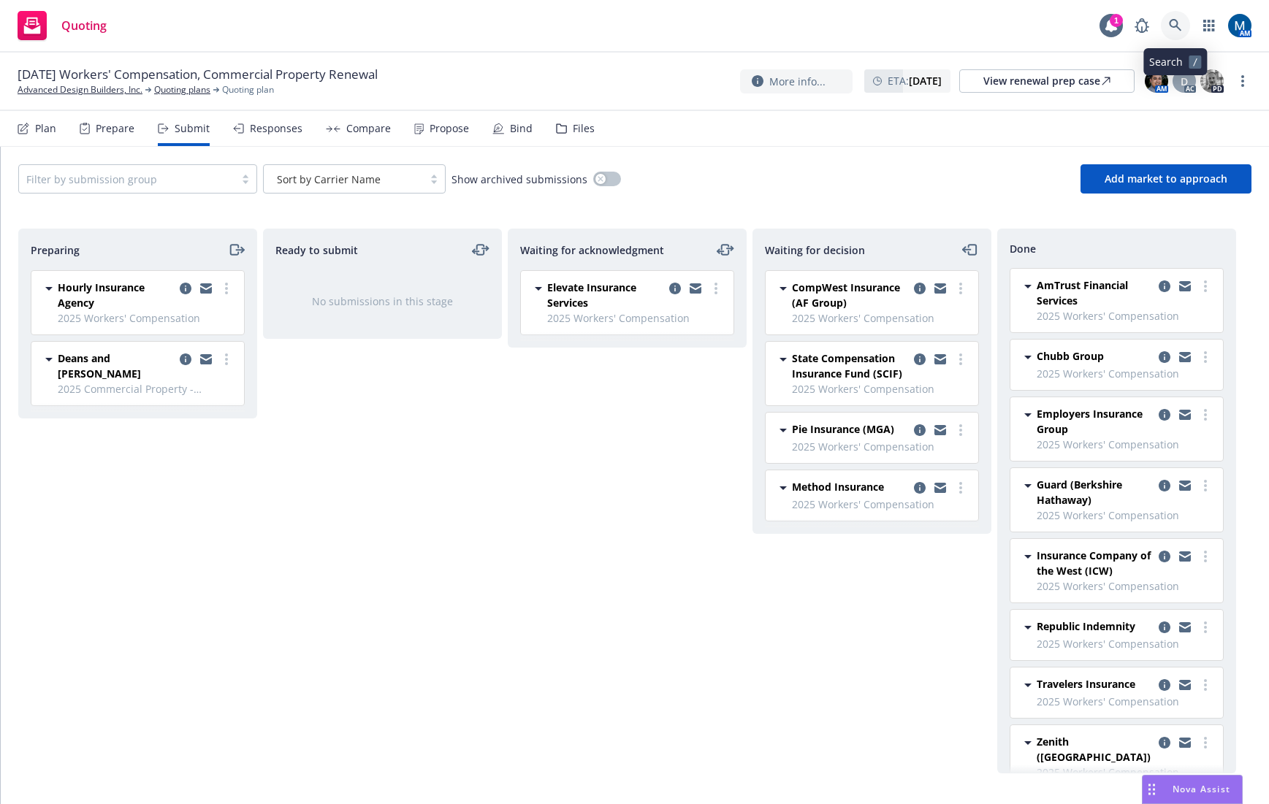
click at [1182, 19] on link at bounding box center [1175, 25] width 29 height 29
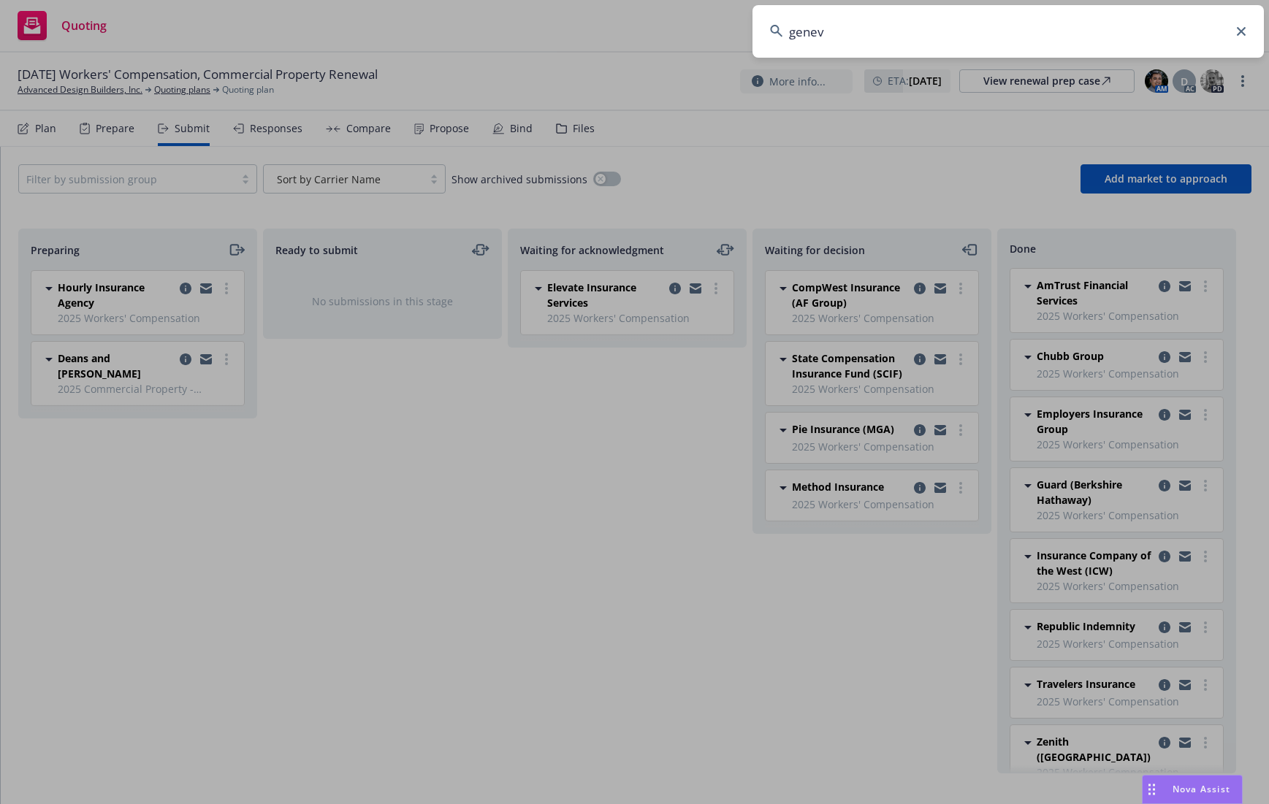
type input "geneva"
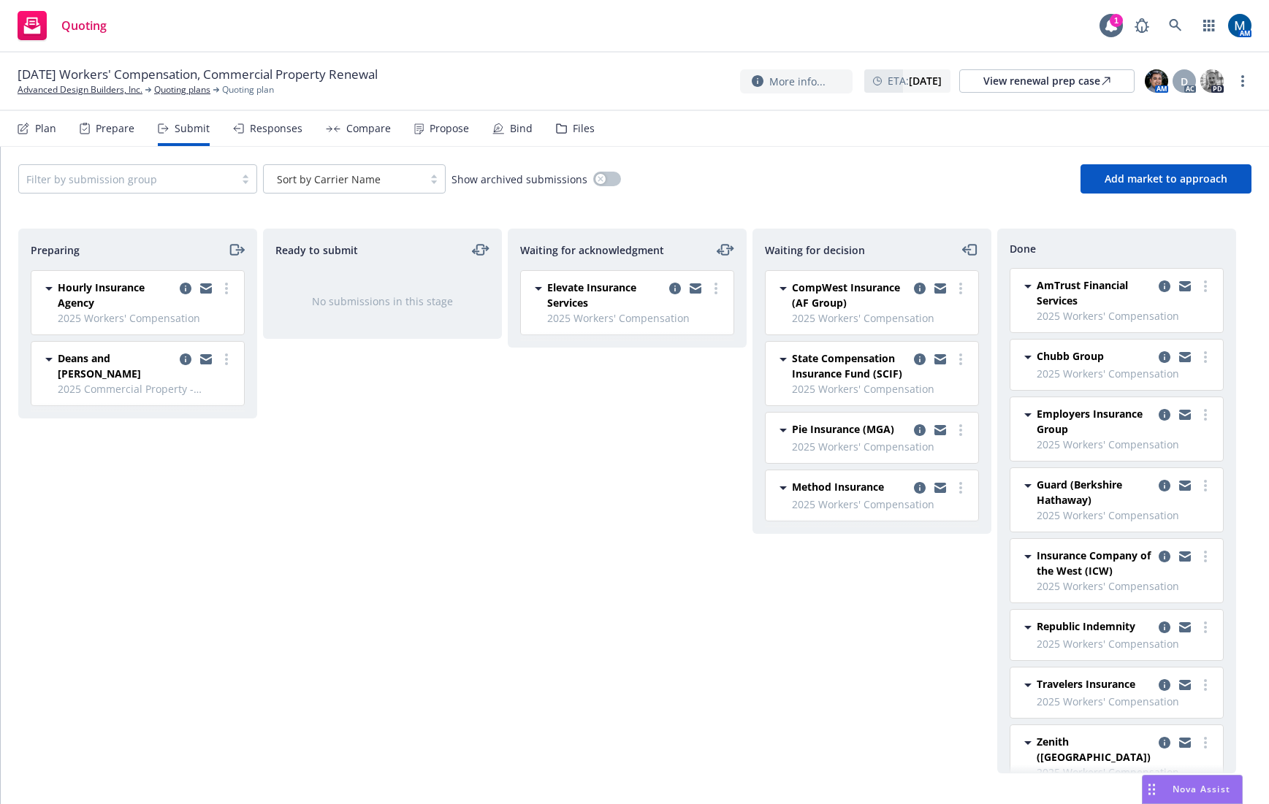
click at [89, 26] on span "Quoting" at bounding box center [83, 26] width 45 height 12
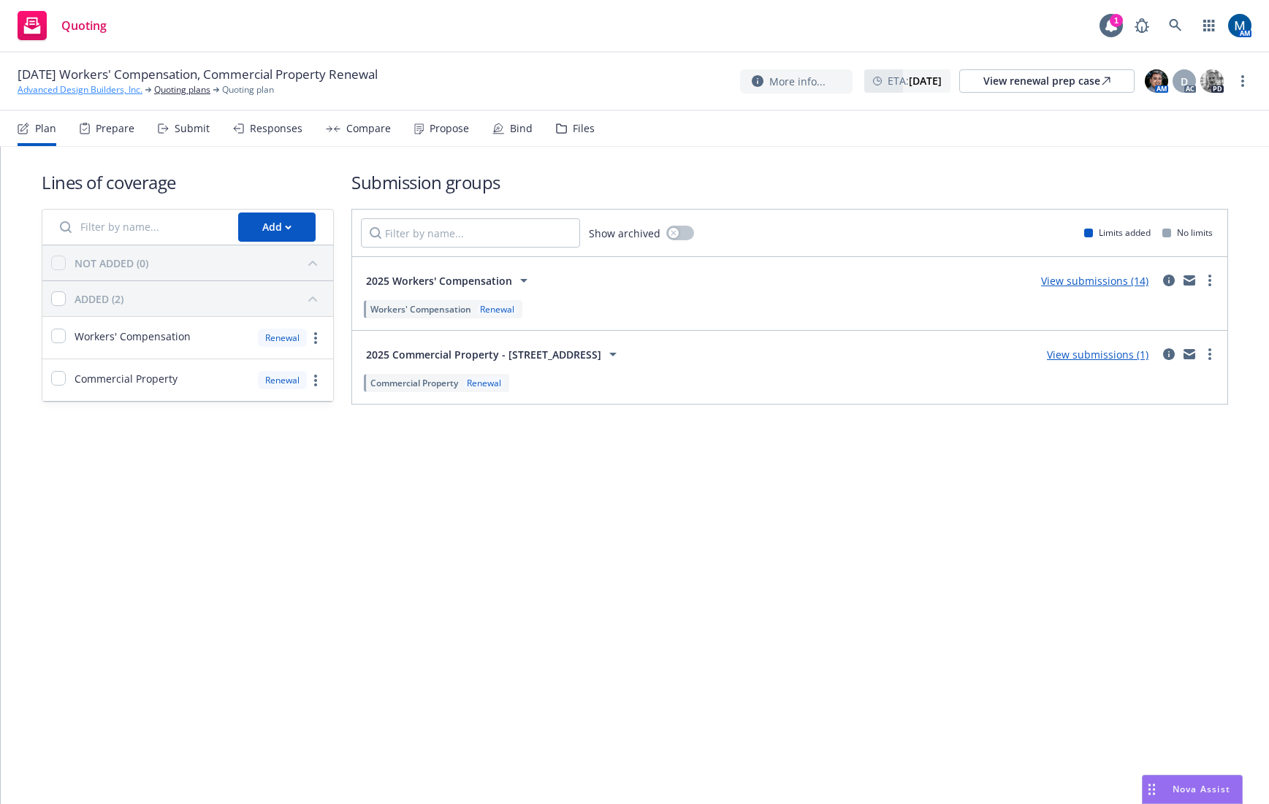
click at [99, 91] on link "Advanced Design Builders, Inc." at bounding box center [80, 89] width 125 height 13
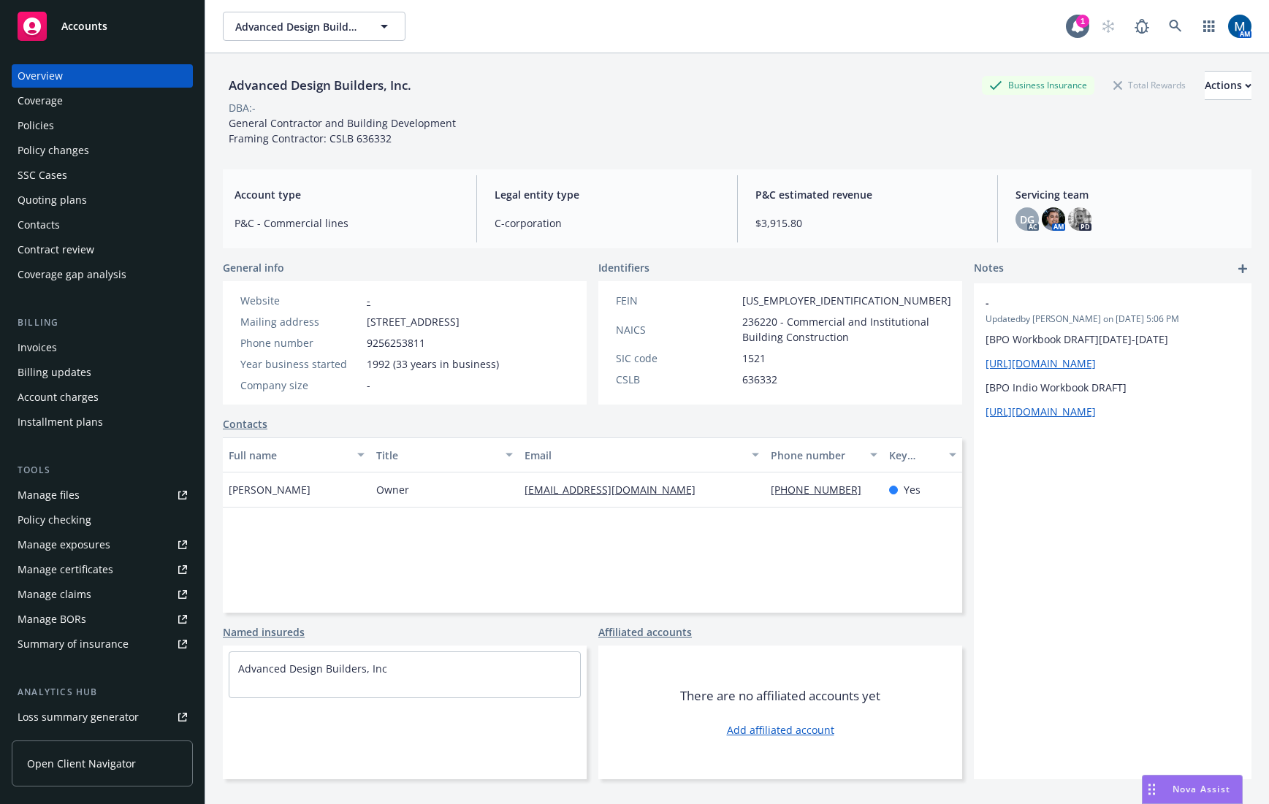
click at [91, 18] on div "Accounts" at bounding box center [102, 26] width 169 height 29
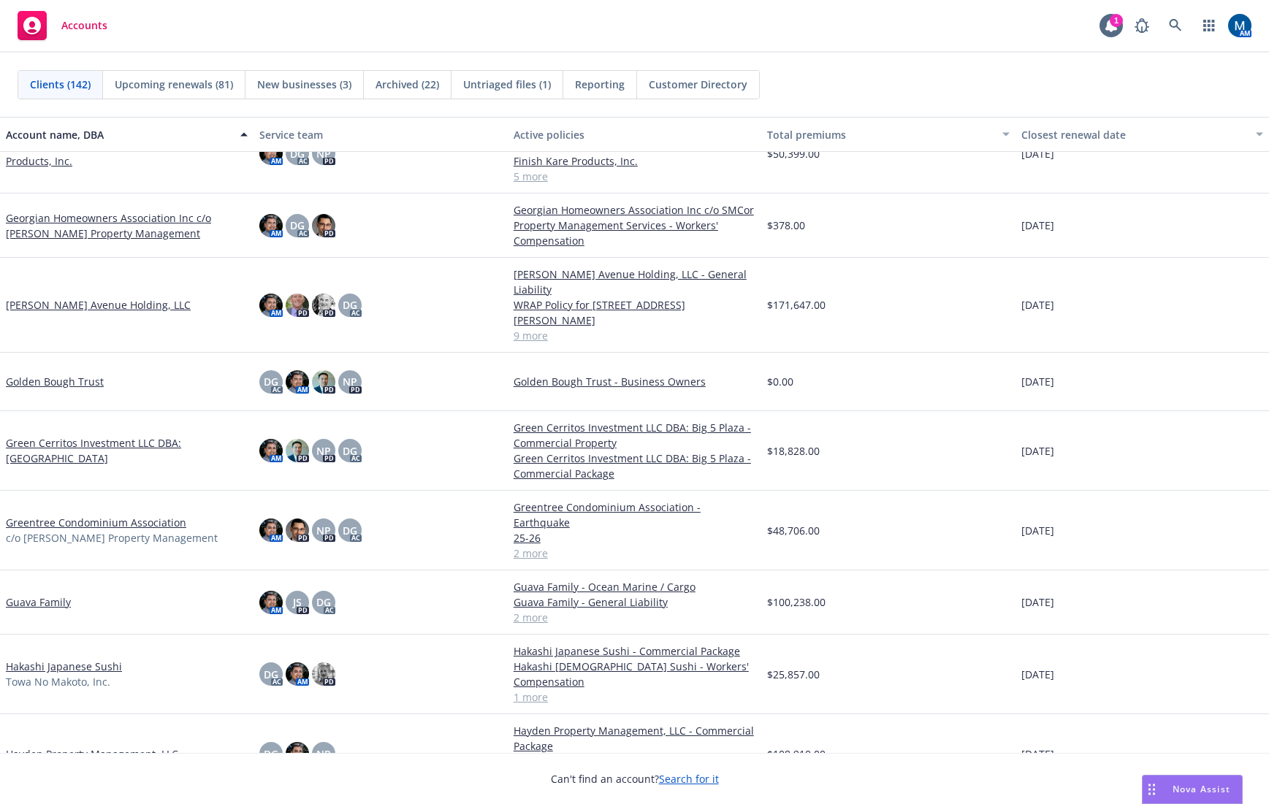
scroll to position [3384, 0]
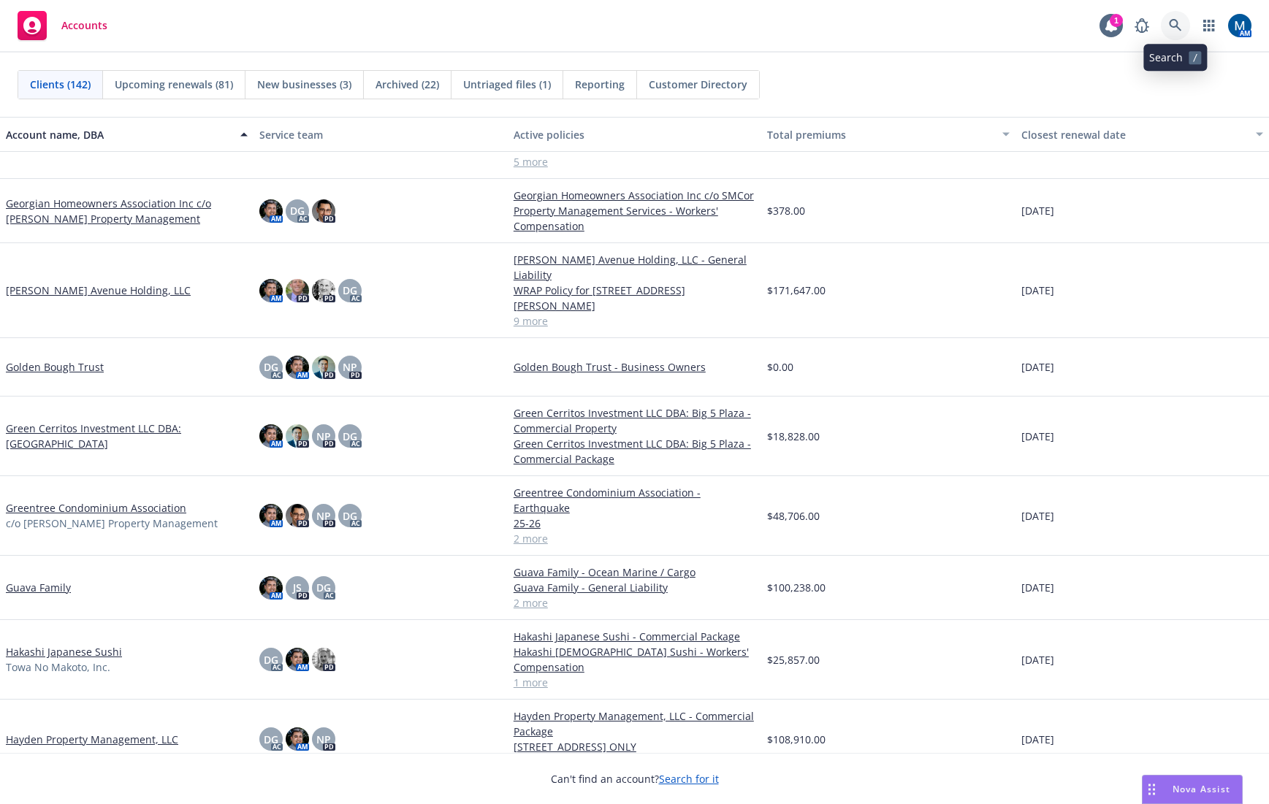
click at [1178, 21] on icon at bounding box center [1175, 25] width 13 height 13
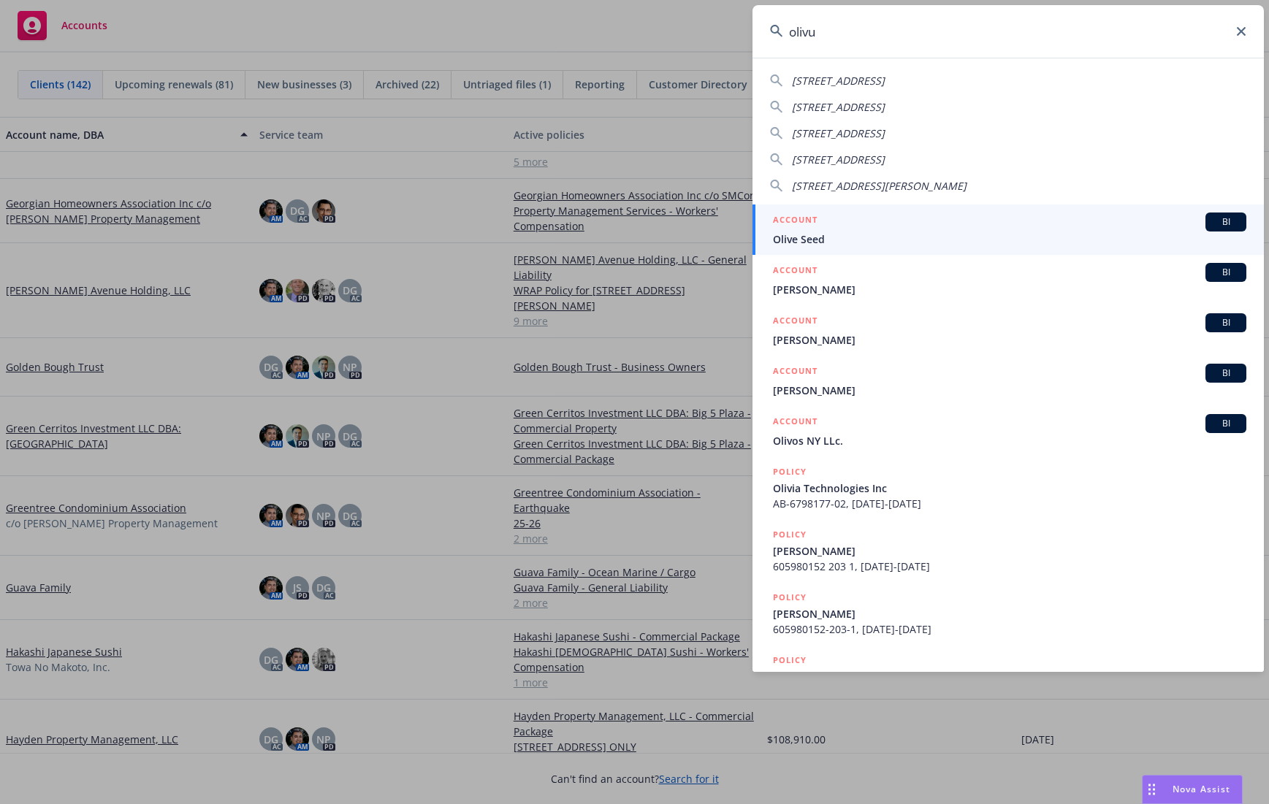
type input "olivua"
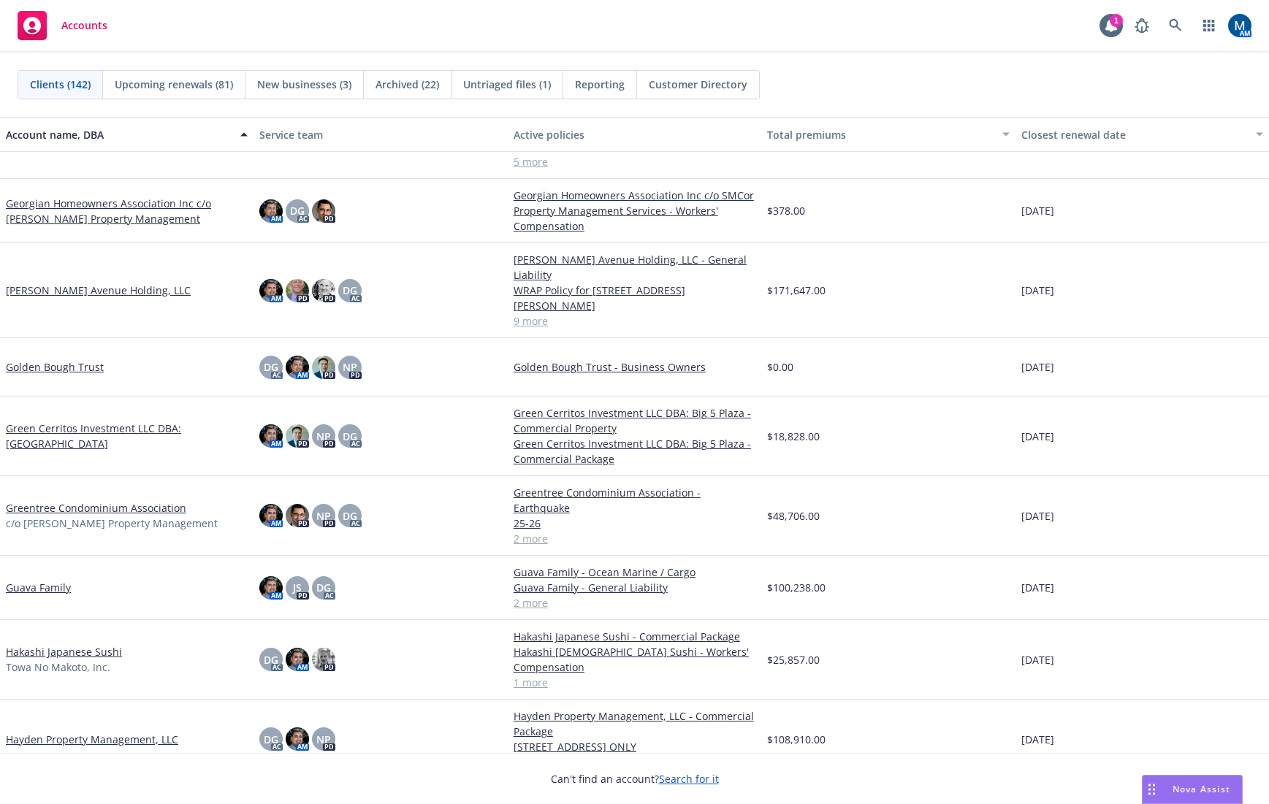
click at [828, 80] on div "Clients (142) Upcoming renewals (81) New businesses (3) Archived (22) Untriaged…" at bounding box center [635, 84] width 1234 height 29
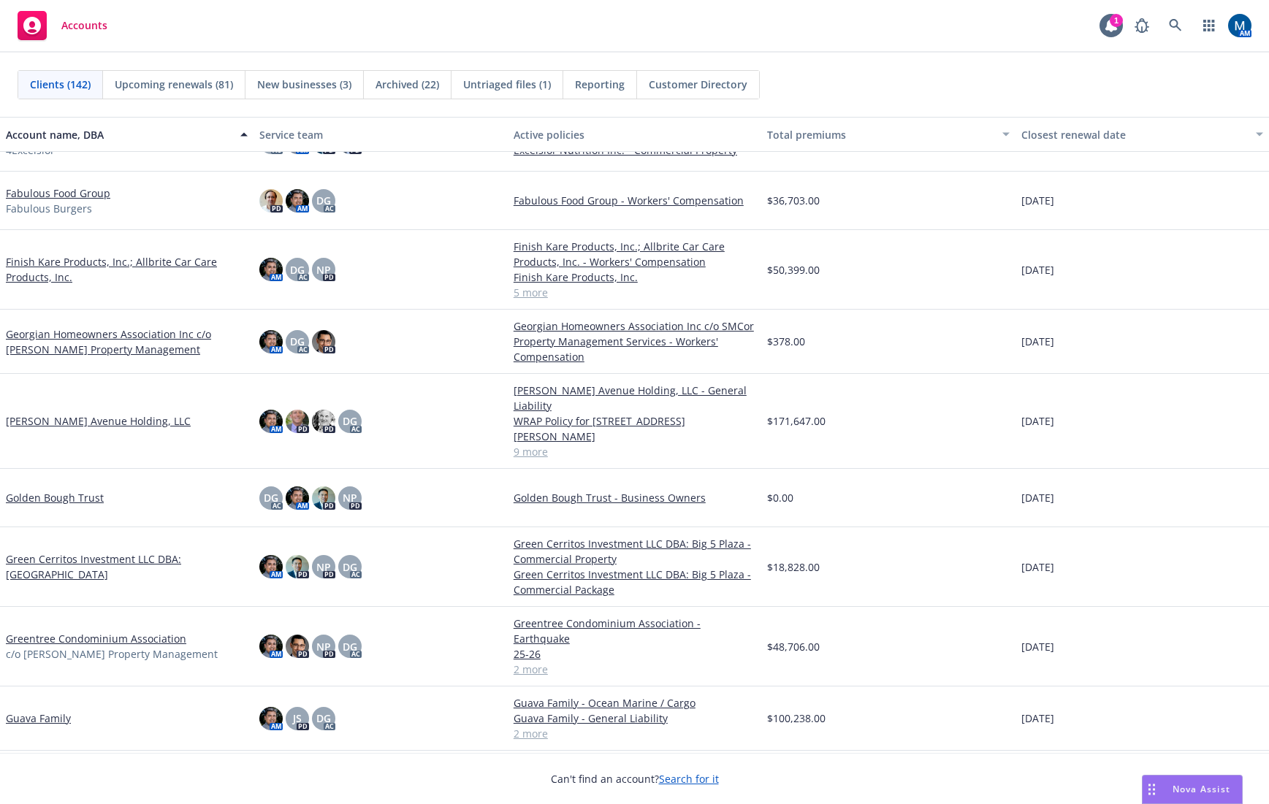
scroll to position [2872, 0]
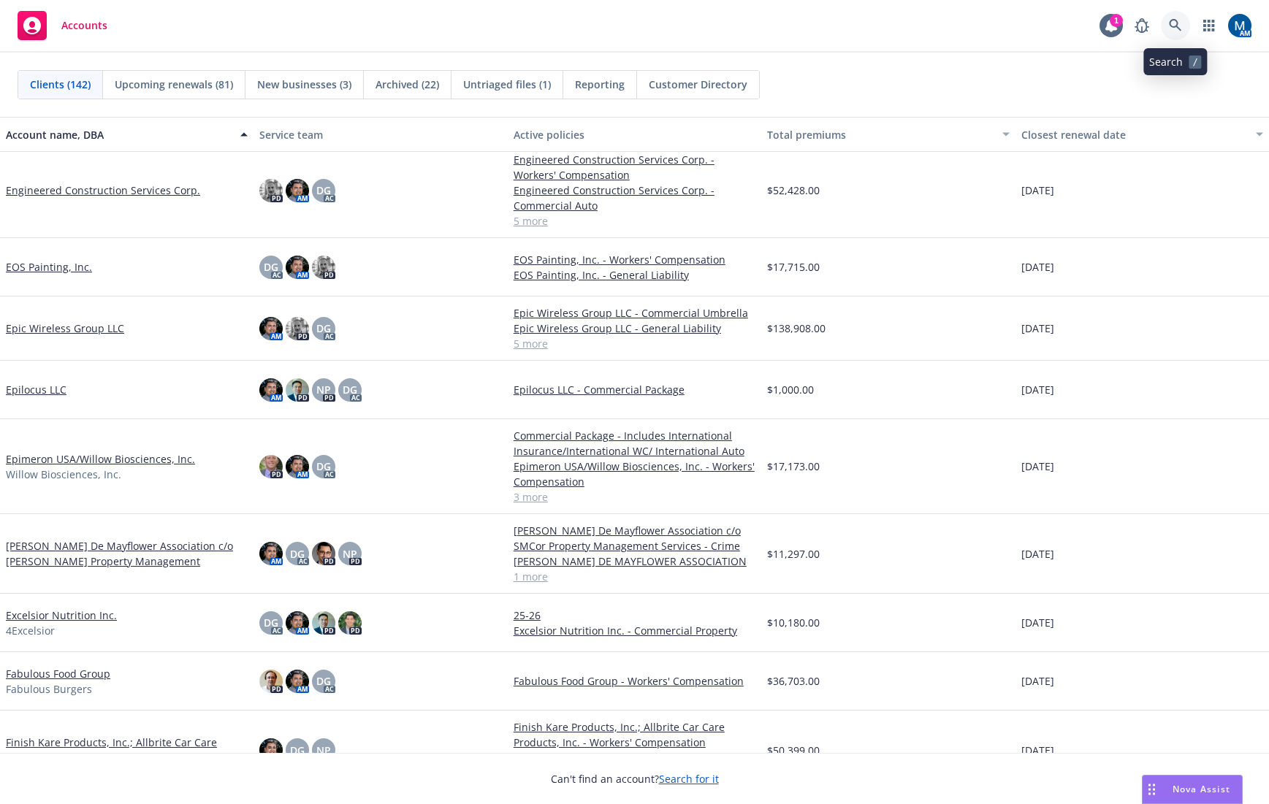
click at [1167, 20] on link at bounding box center [1175, 25] width 29 height 29
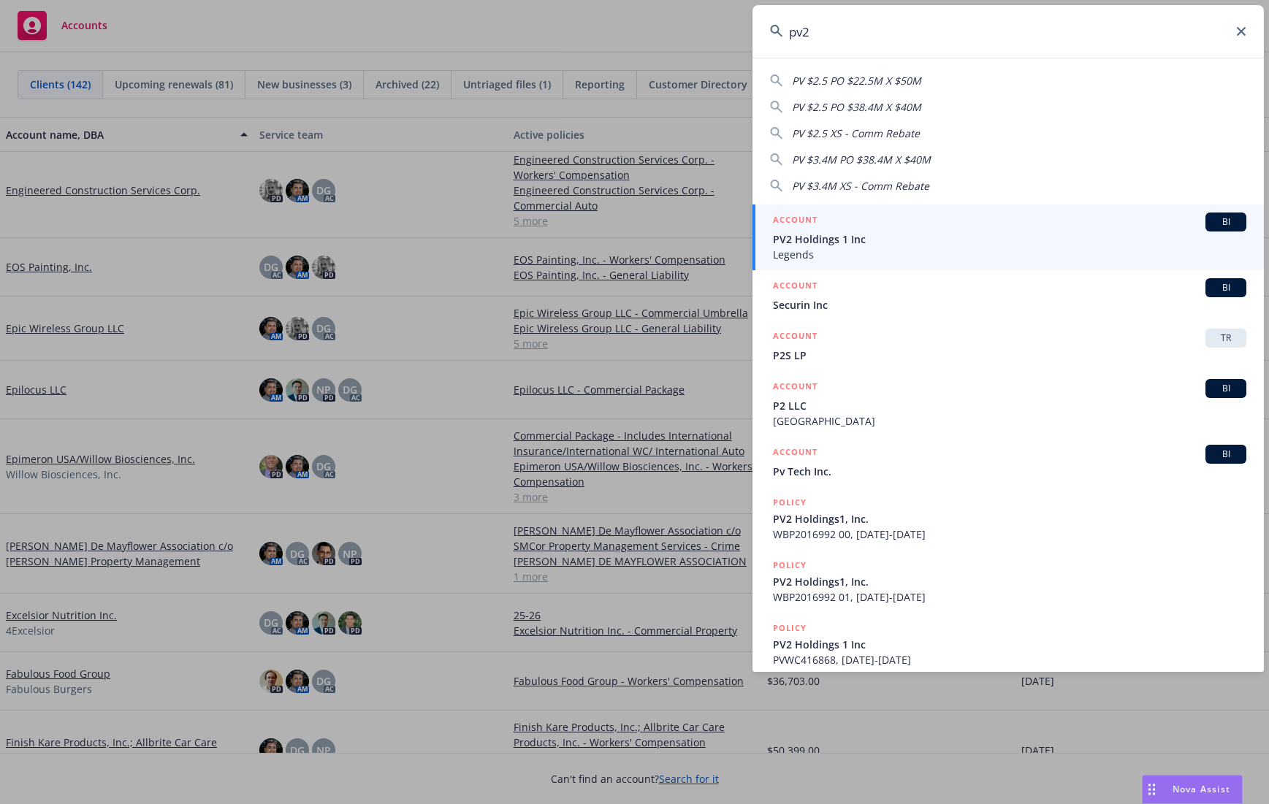
type input "pv2"
click at [955, 221] on div "ACCOUNT BI" at bounding box center [1009, 222] width 473 height 19
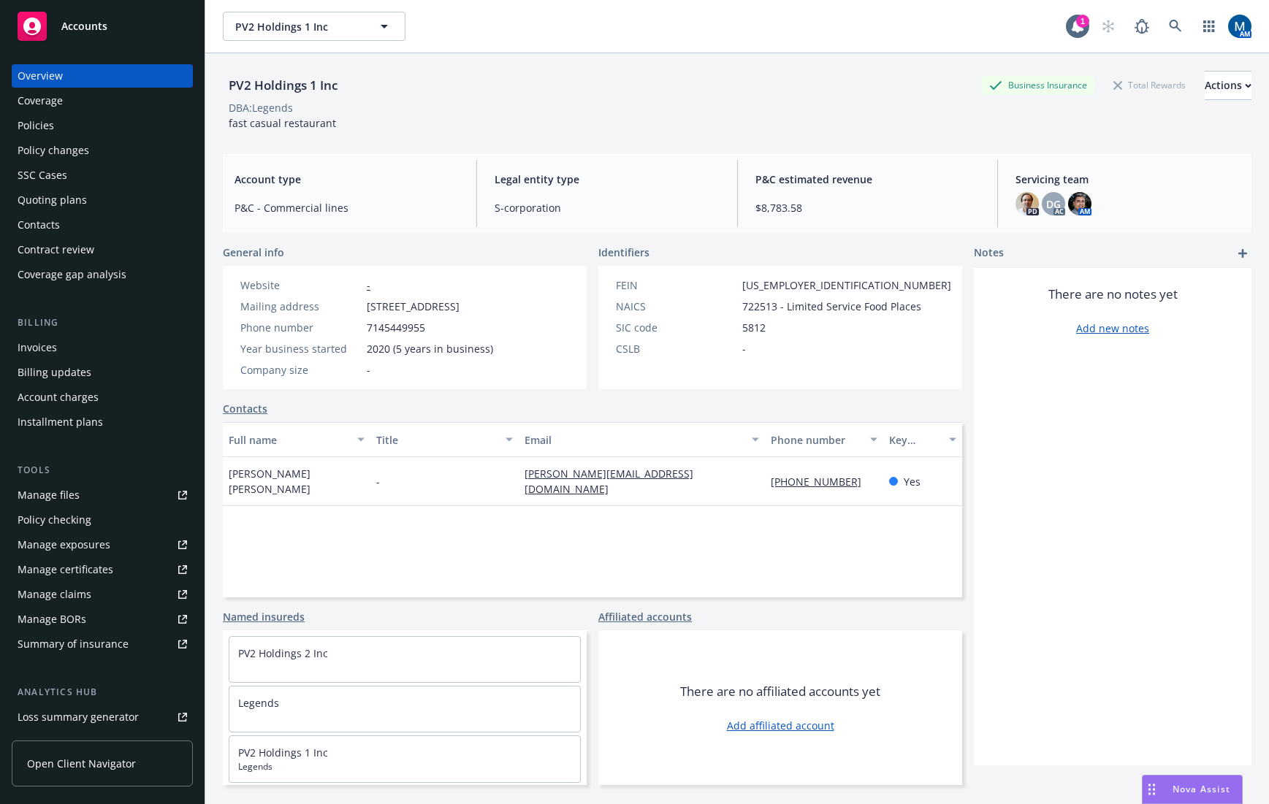
click at [54, 118] on div "Policies" at bounding box center [102, 125] width 169 height 23
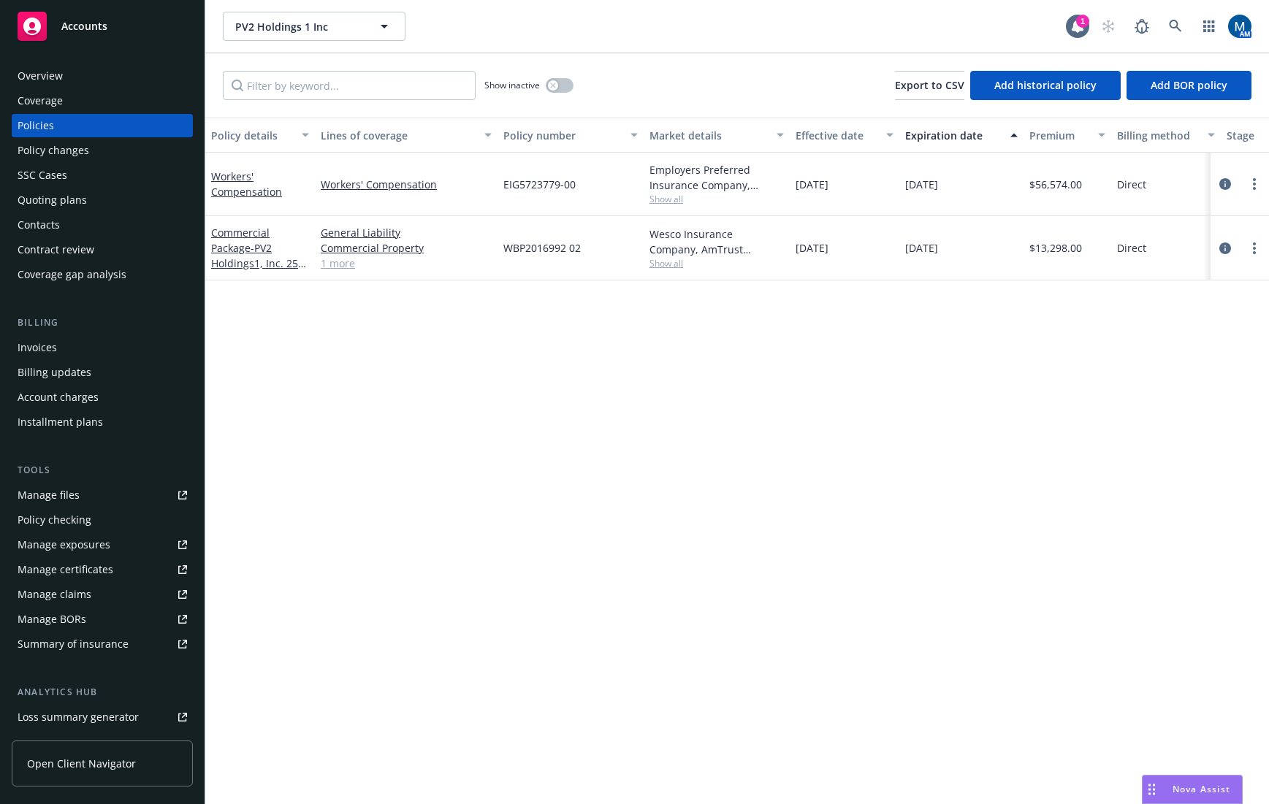
click at [78, 198] on div "Quoting plans" at bounding box center [52, 199] width 69 height 23
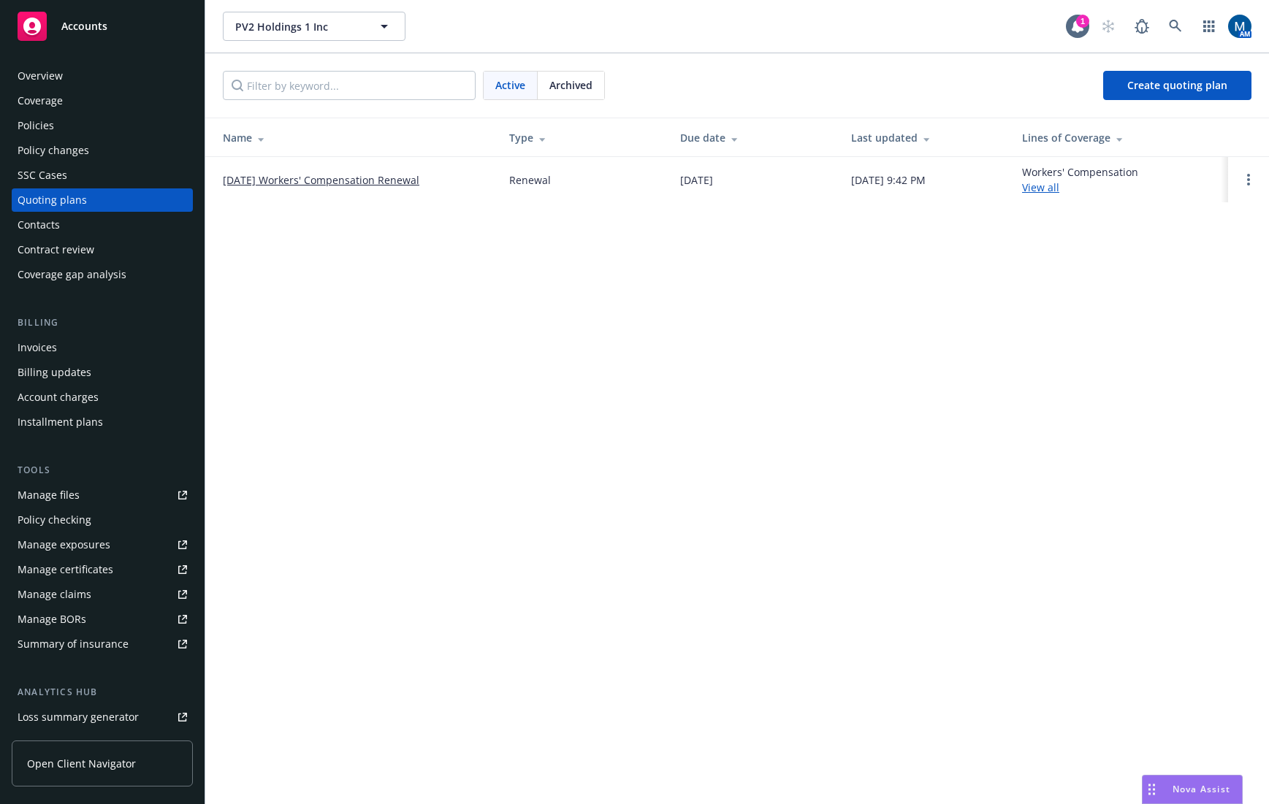
click at [694, 387] on div "PV2 Holdings 1 Inc PV2 Holdings 1 Inc 1 AM Active Archived Create quoting plan …" at bounding box center [737, 402] width 1064 height 804
click at [77, 129] on div "Policies" at bounding box center [102, 125] width 169 height 23
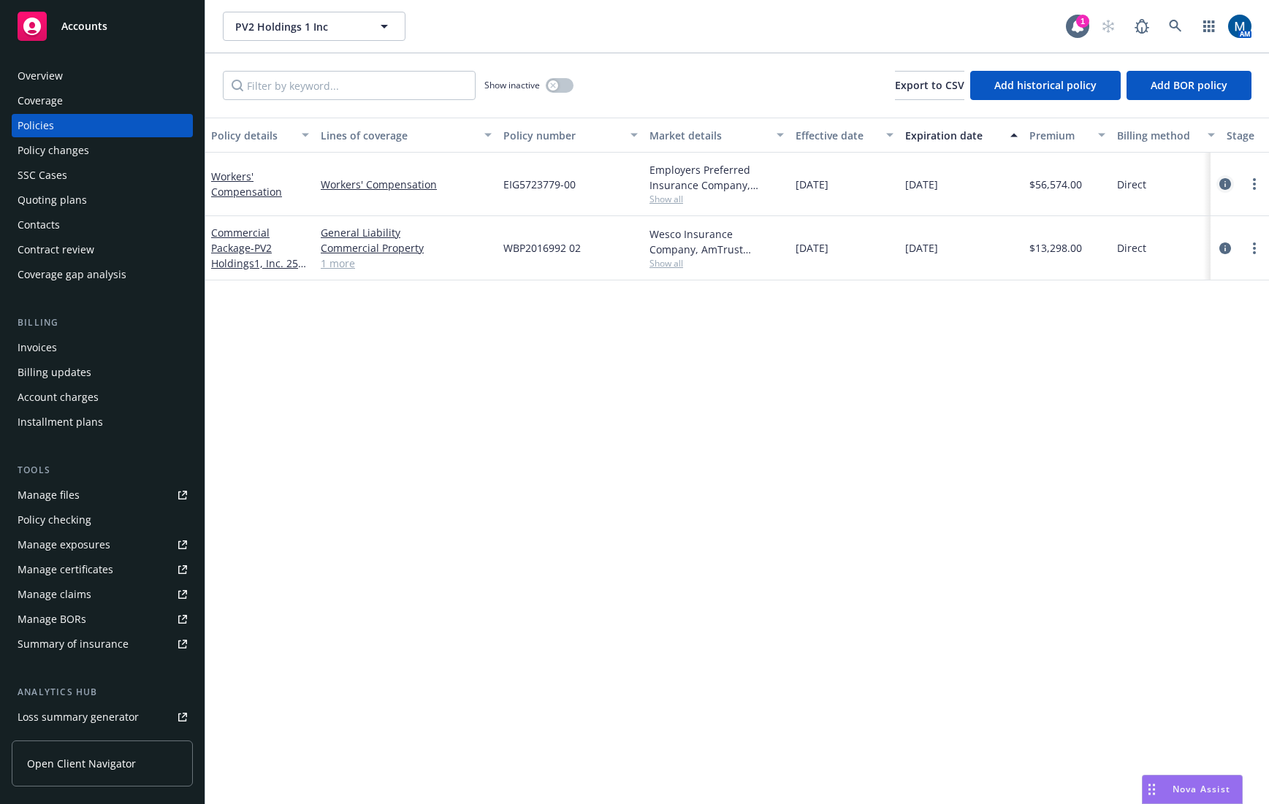
click at [1230, 180] on icon "circleInformation" at bounding box center [1225, 184] width 12 height 12
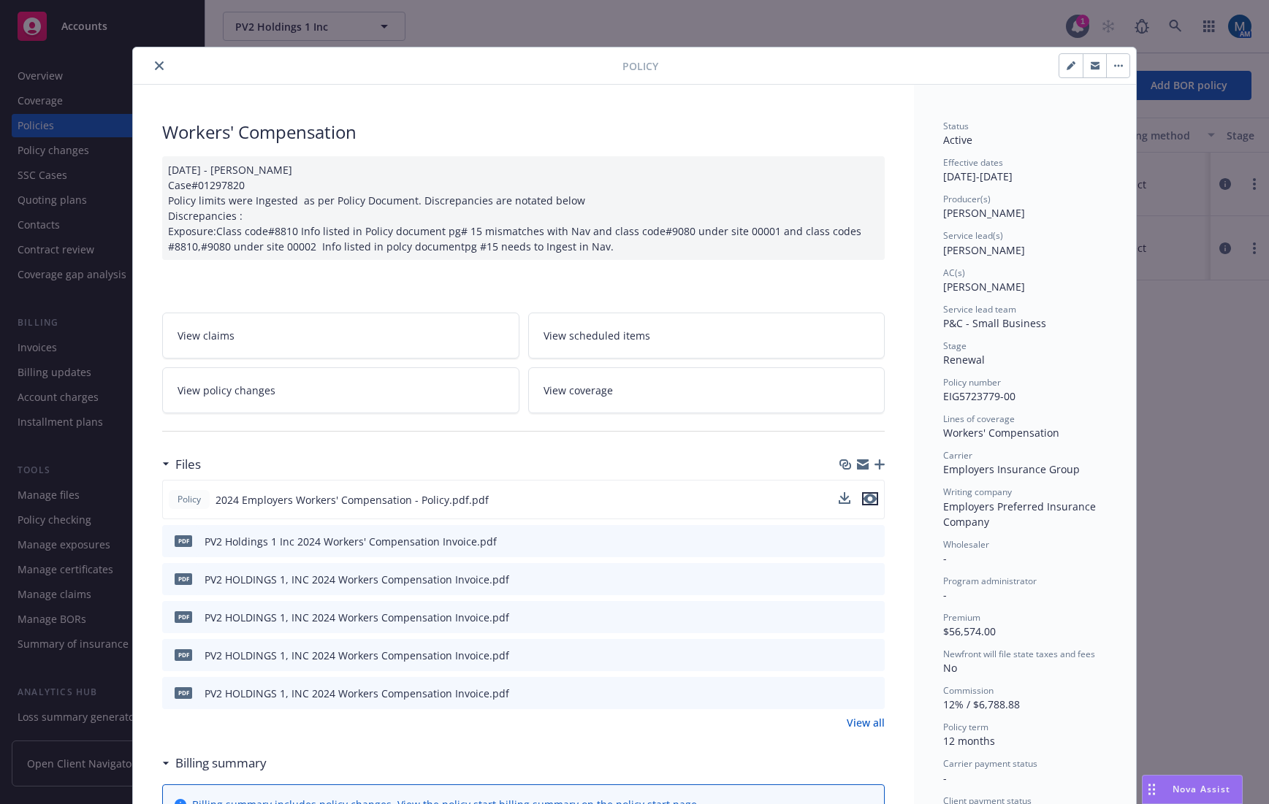
click at [866, 500] on icon "preview file" at bounding box center [869, 499] width 13 height 10
click at [156, 63] on icon "close" at bounding box center [159, 65] width 9 height 9
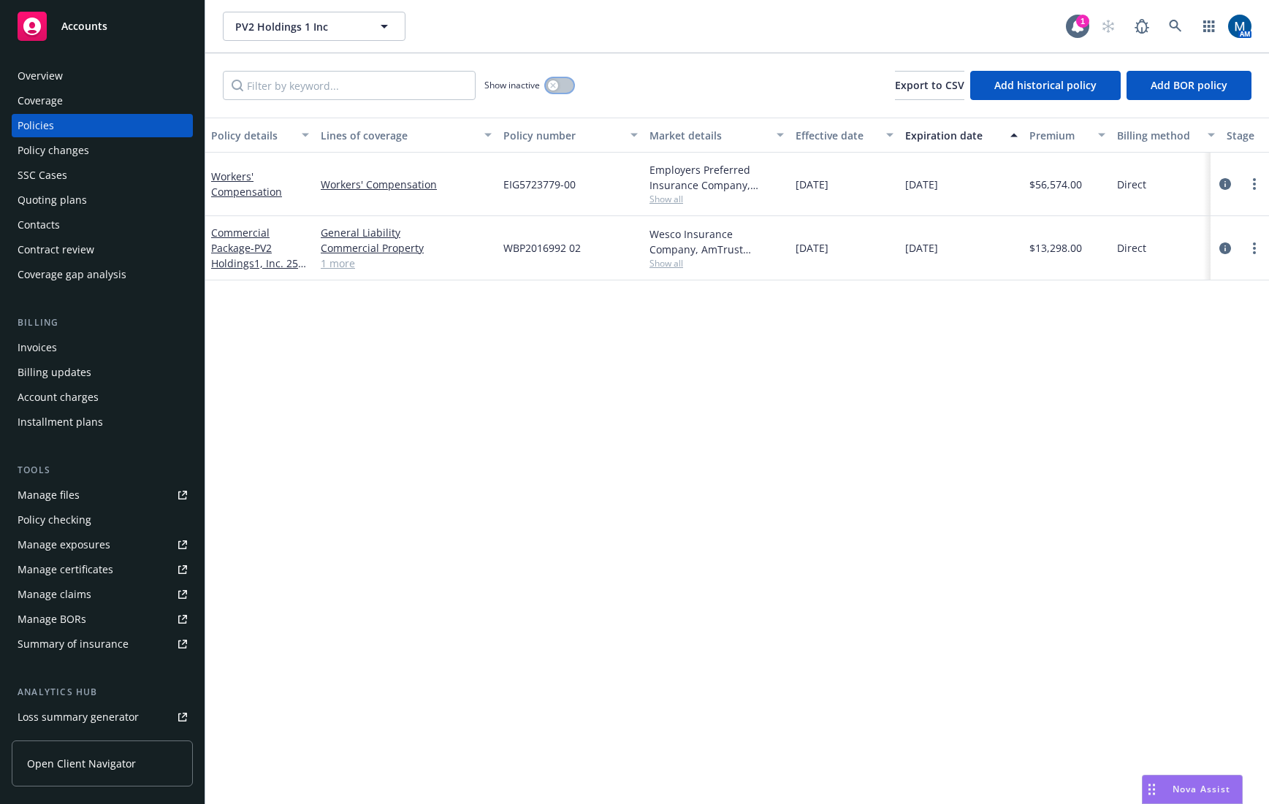
click at [563, 91] on button "button" at bounding box center [560, 85] width 28 height 15
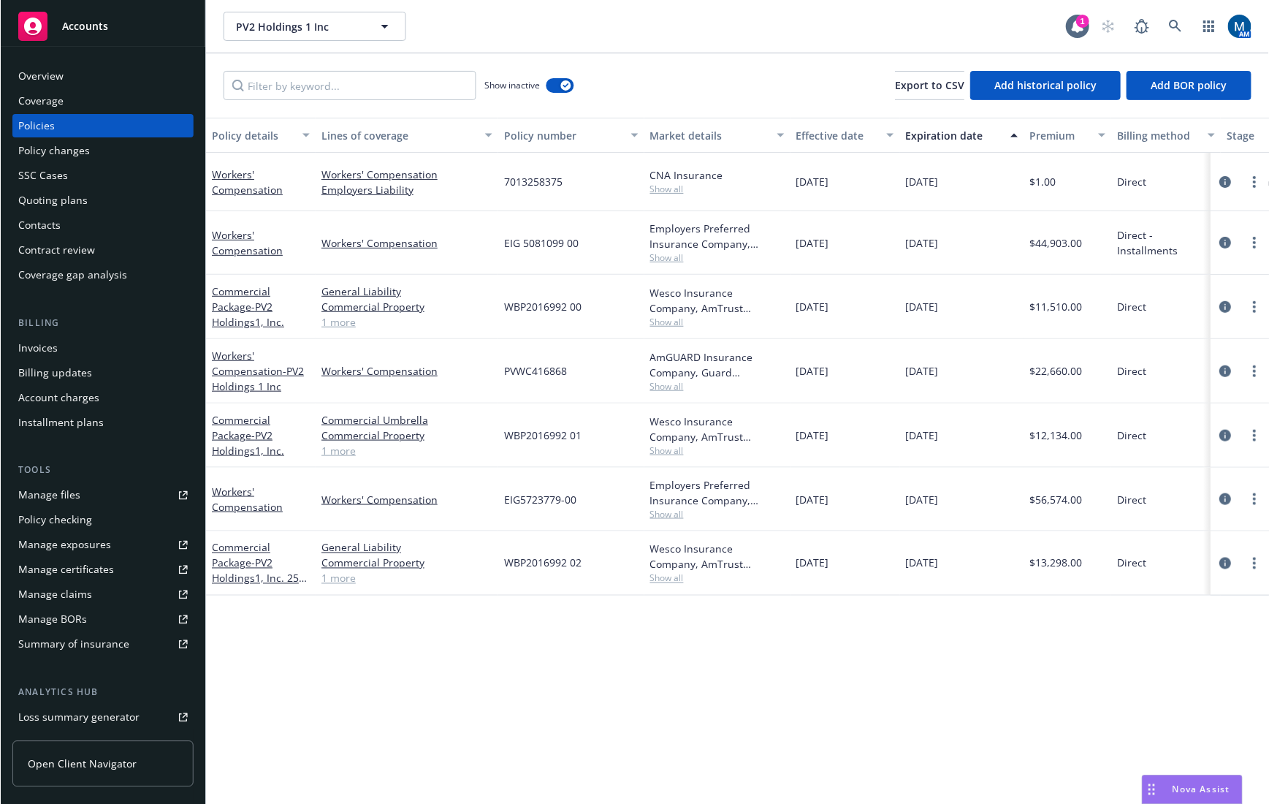
scroll to position [0, 346]
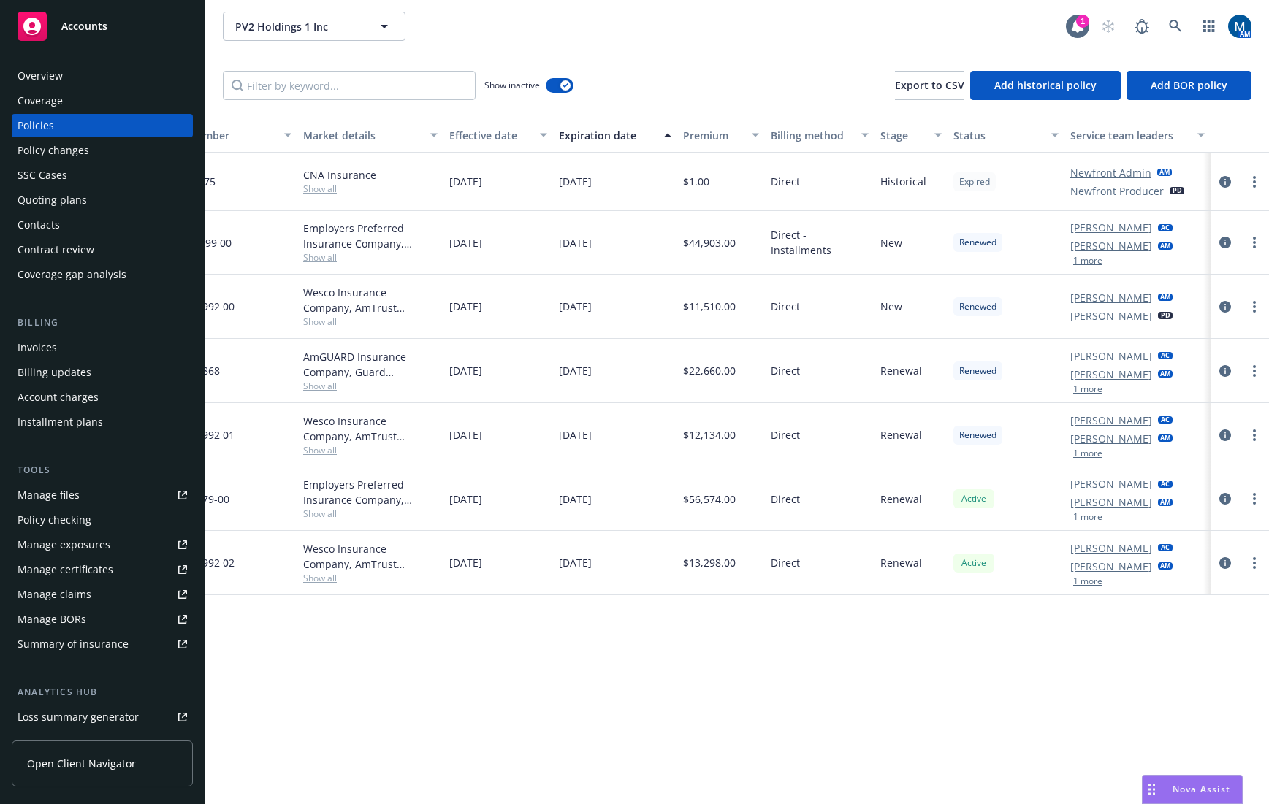
drag, startPoint x: 575, startPoint y: 667, endPoint x: 804, endPoint y: 647, distance: 229.5
click at [76, 35] on div "Accounts" at bounding box center [102, 26] width 169 height 29
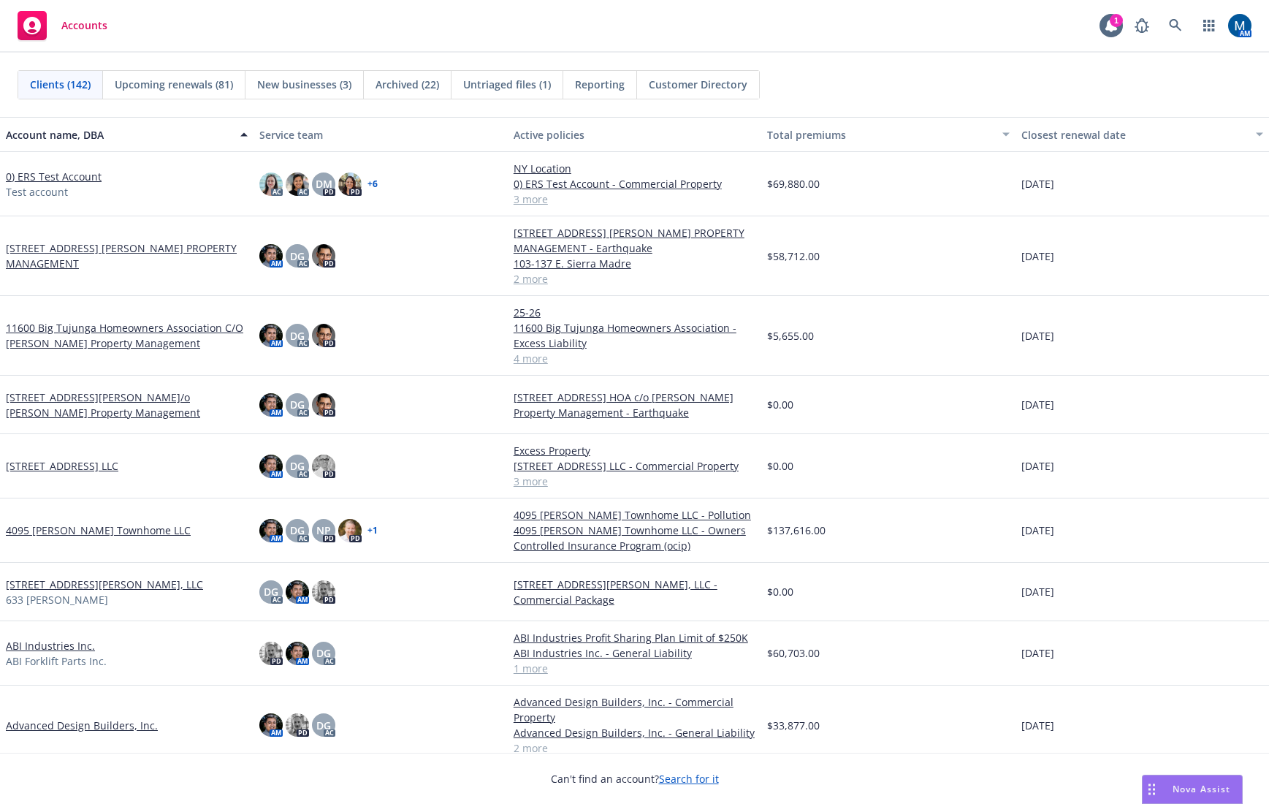
click at [377, 34] on div "Accounts 1 AM" at bounding box center [634, 26] width 1269 height 53
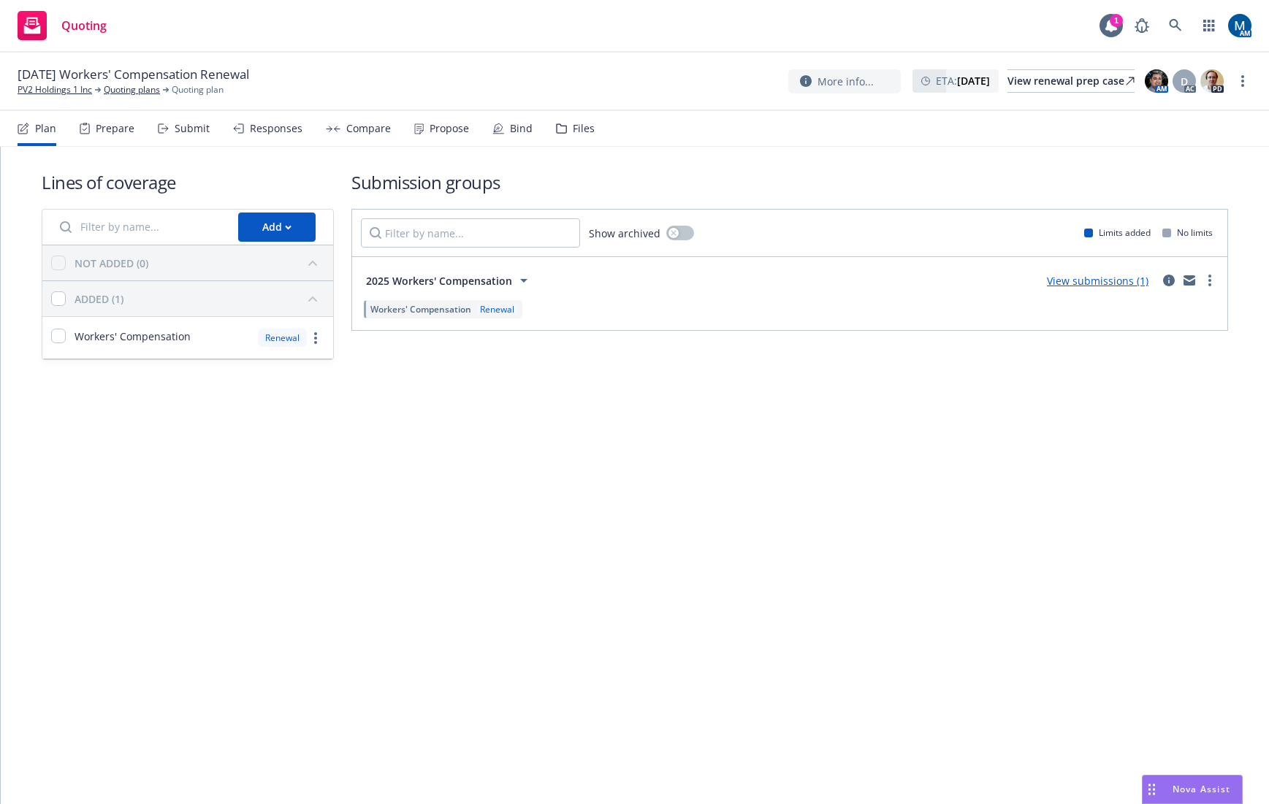
click at [516, 132] on div "Bind" at bounding box center [521, 129] width 23 height 12
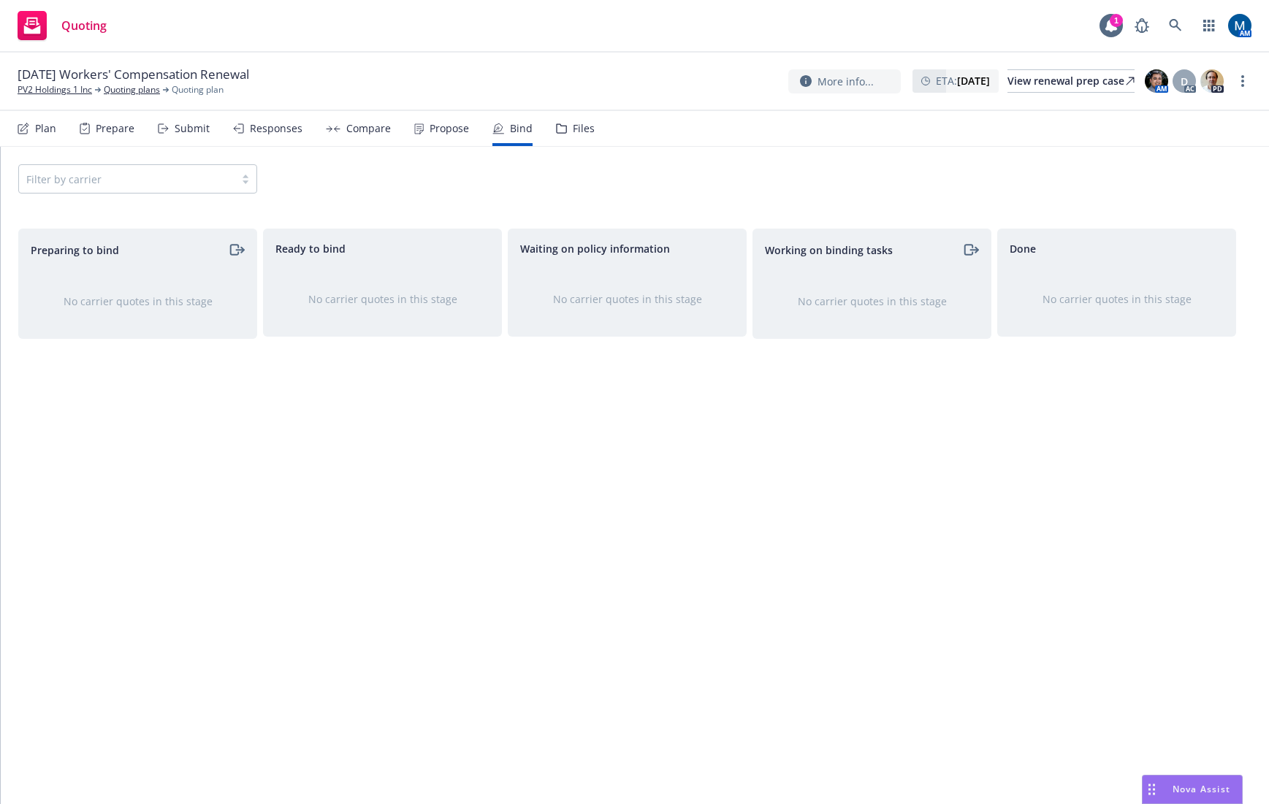
click at [211, 123] on div "Plan Prepare Submit Responses Compare Propose Bind Files" at bounding box center [306, 128] width 577 height 35
click at [199, 127] on div "Submit" at bounding box center [192, 129] width 35 height 12
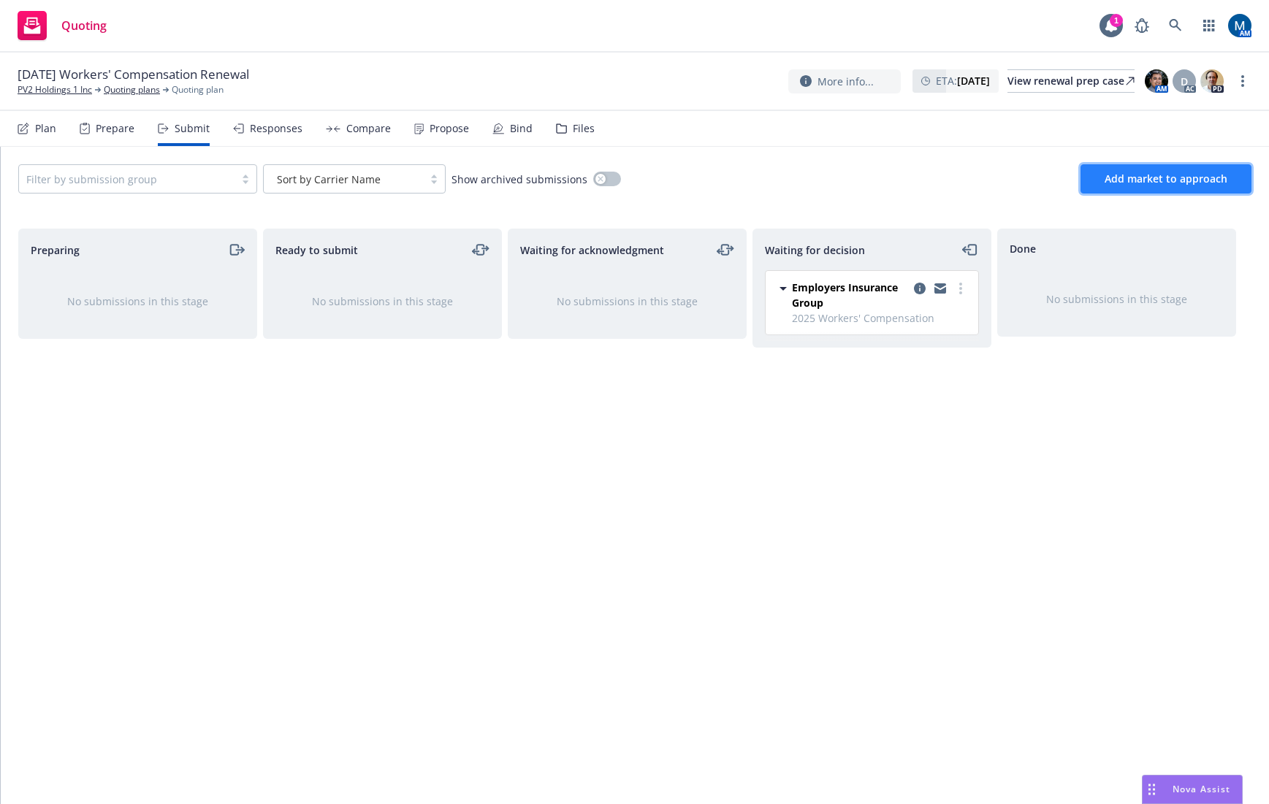
click at [1131, 175] on span "Add market to approach" at bounding box center [1166, 179] width 123 height 14
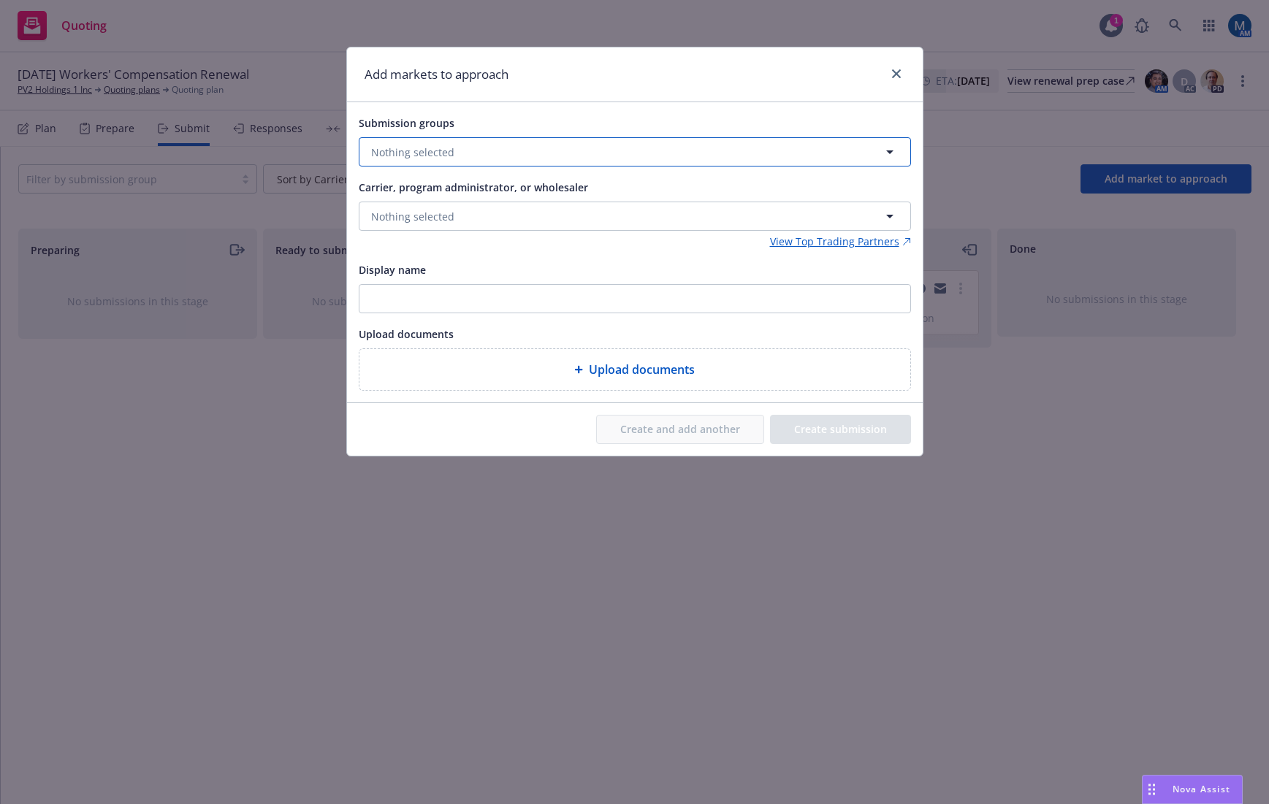
click at [637, 159] on button "Nothing selected" at bounding box center [635, 151] width 552 height 29
click at [389, 220] on div at bounding box center [382, 227] width 15 height 18
checkbox input "true"
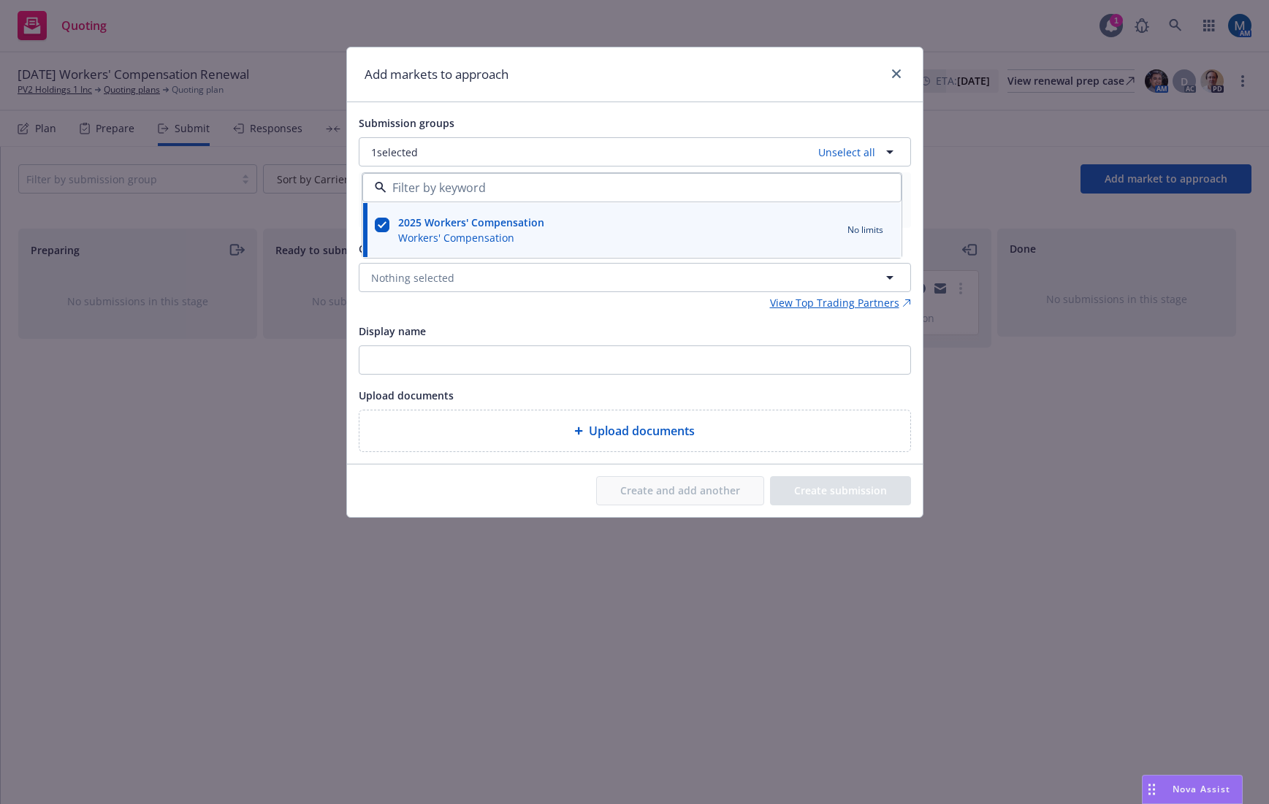
click at [500, 80] on h1 "Add markets to approach" at bounding box center [437, 74] width 144 height 19
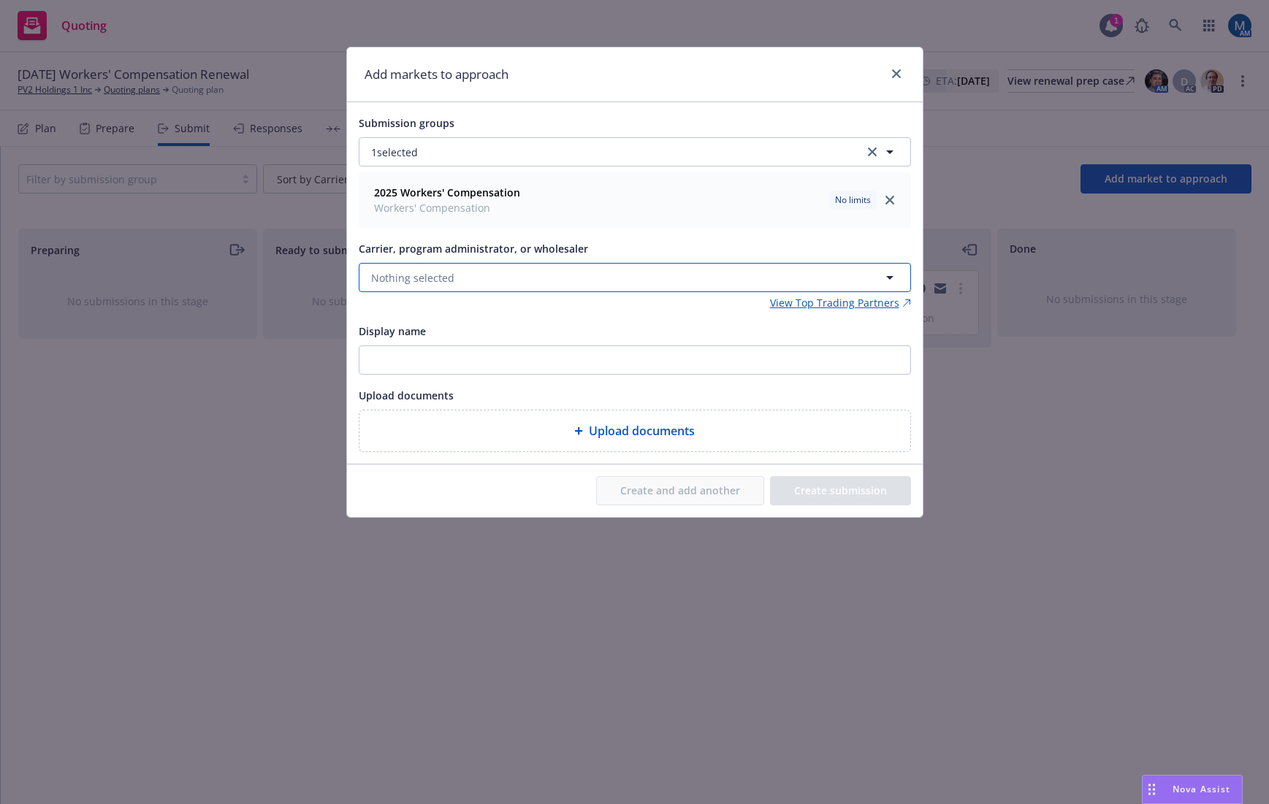
click at [430, 268] on button "Nothing selected" at bounding box center [635, 277] width 552 height 29
type input "pie"
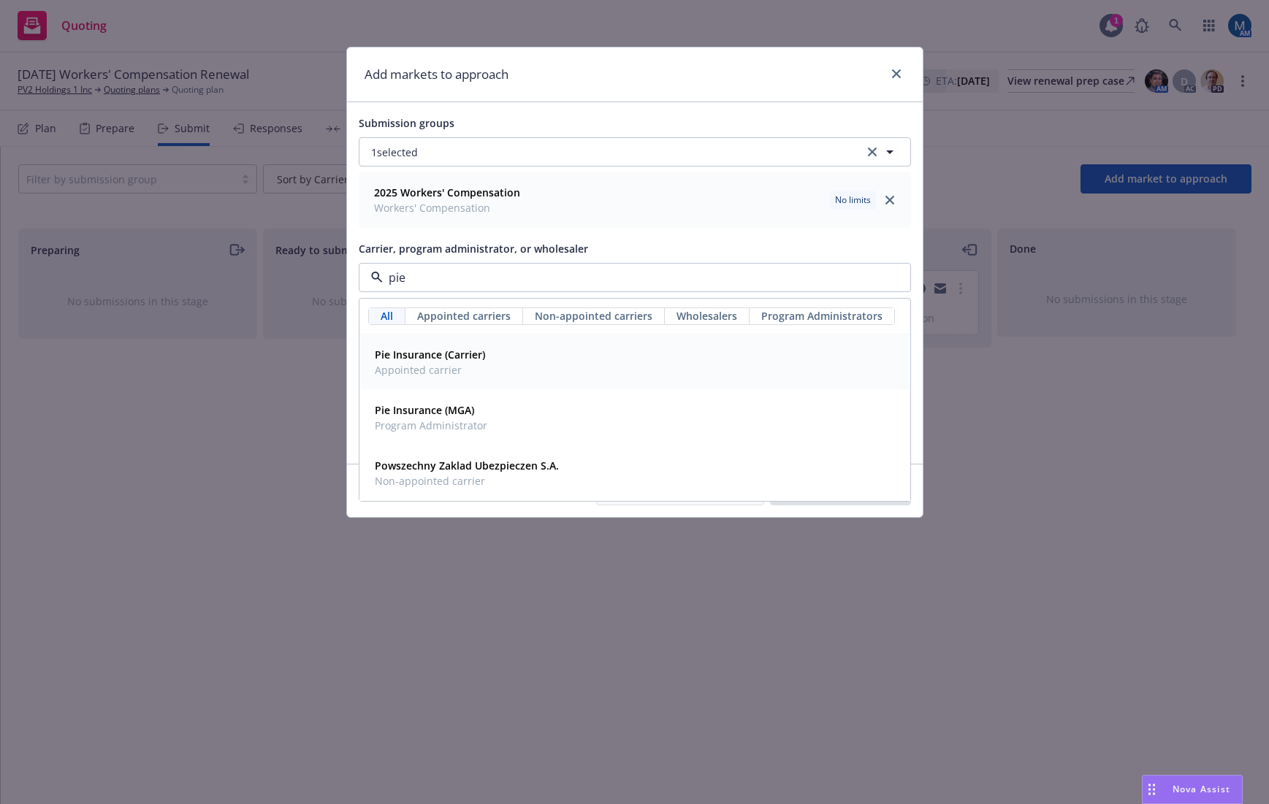
click at [462, 356] on strong "Pie Insurance (Carrier)" at bounding box center [430, 355] width 110 height 14
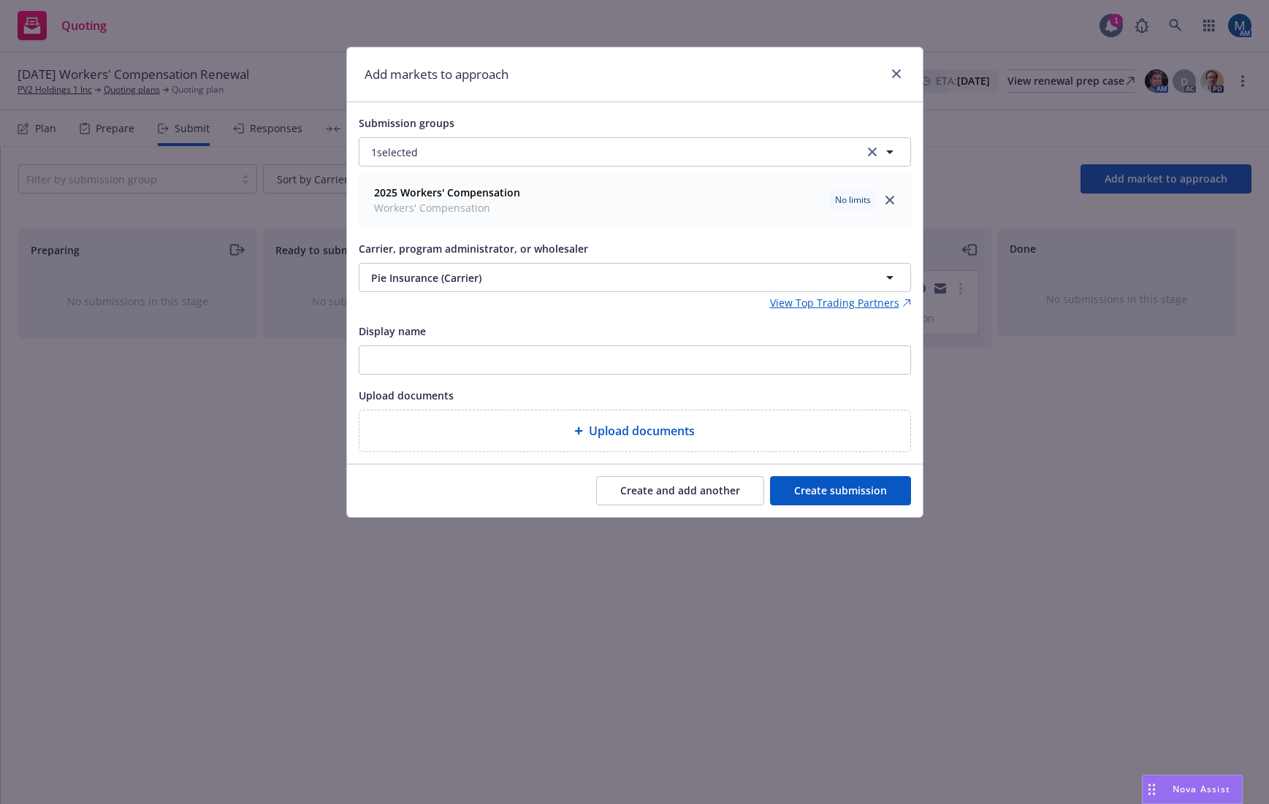
click at [842, 502] on button "Create submission" at bounding box center [840, 490] width 141 height 29
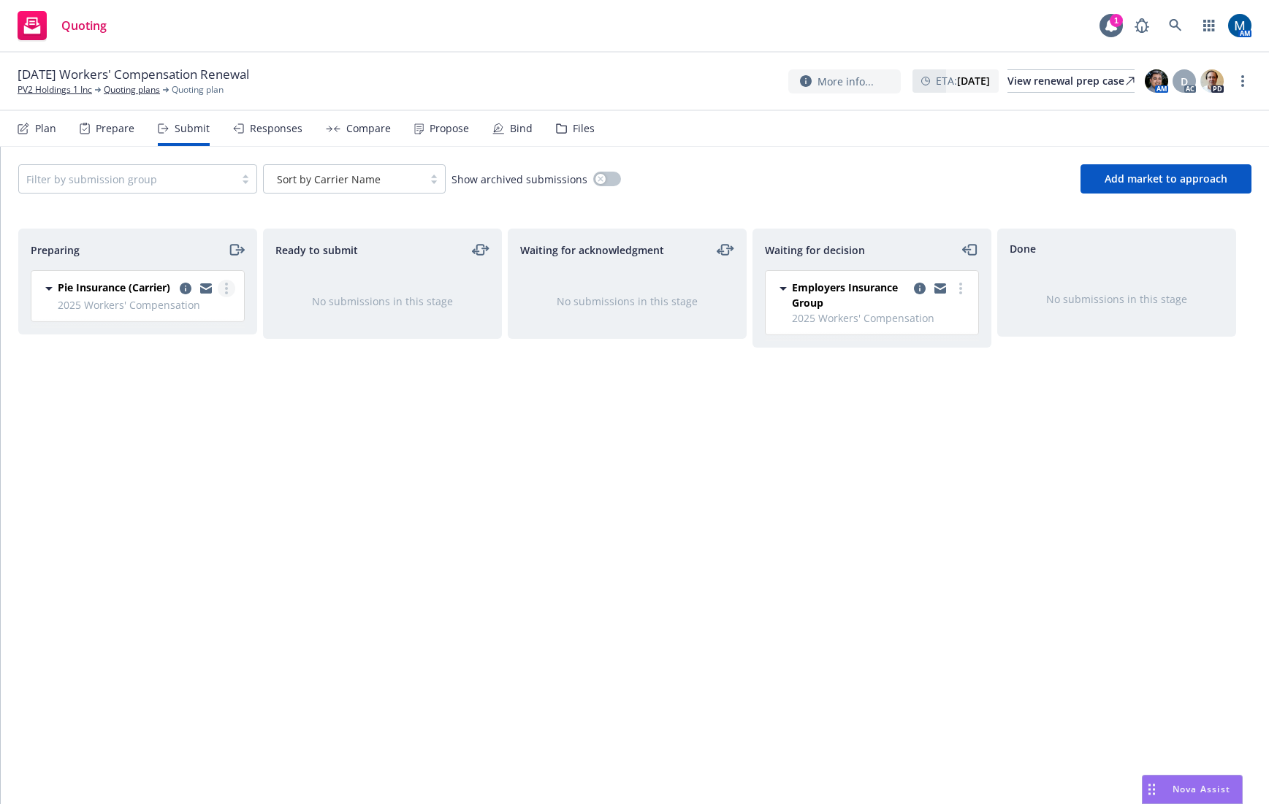
click at [232, 288] on link "more" at bounding box center [227, 289] width 18 height 18
click at [188, 343] on span "Log acknowledgement" at bounding box center [160, 347] width 144 height 14
